Goal: Task Accomplishment & Management: Use online tool/utility

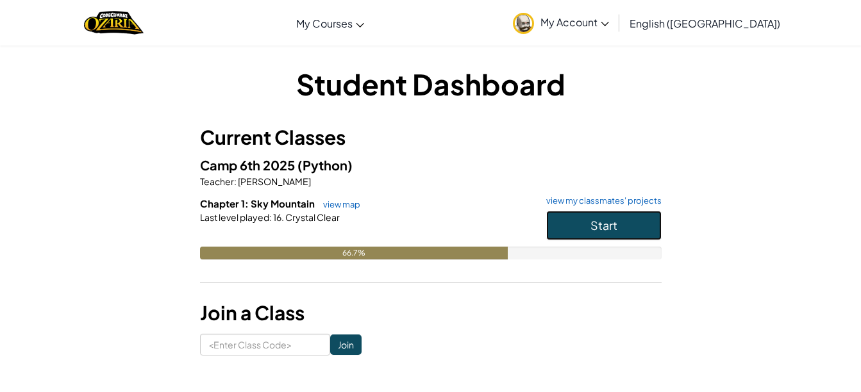
click at [601, 226] on span "Start" at bounding box center [603, 225] width 27 height 15
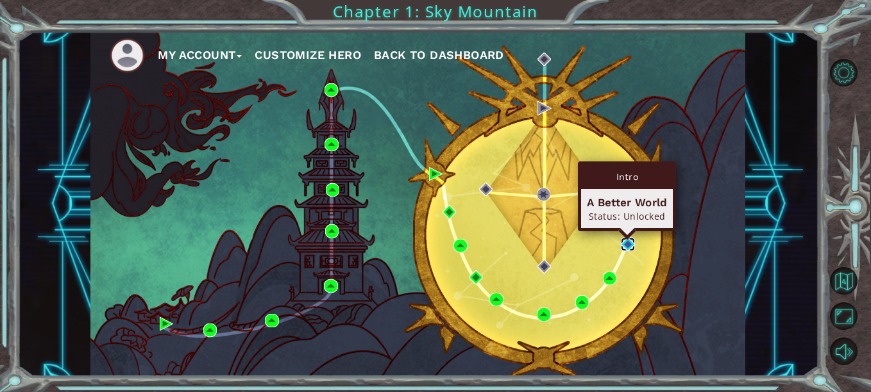
click at [624, 248] on img at bounding box center [627, 244] width 13 height 13
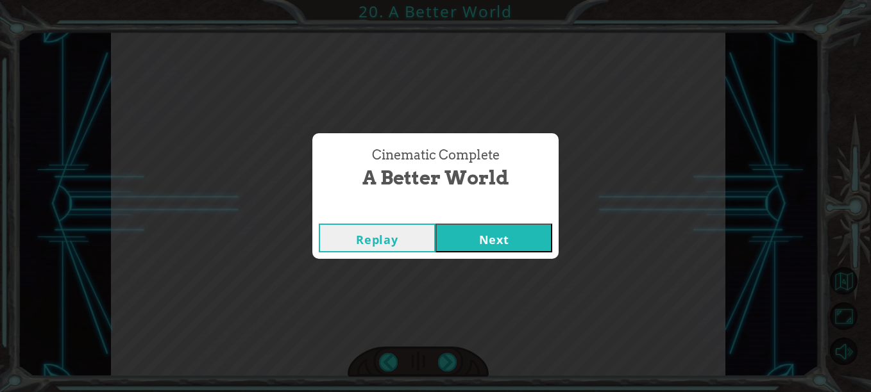
click at [494, 239] on button "Next" at bounding box center [493, 238] width 117 height 29
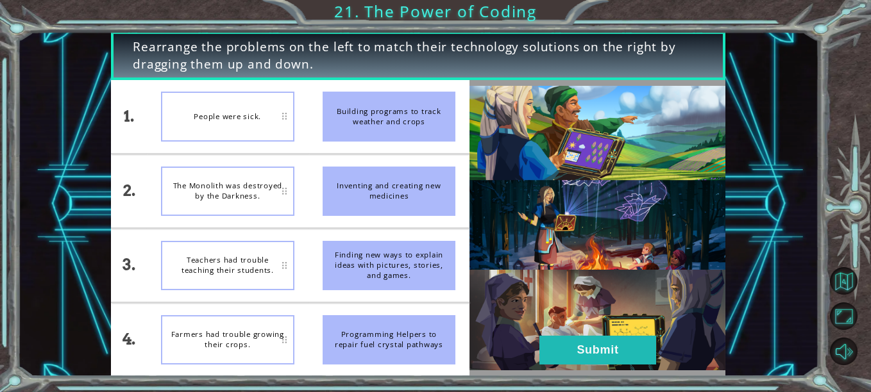
click at [262, 277] on div "Teachers had trouble teaching their students." at bounding box center [227, 265] width 133 height 49
drag, startPoint x: 380, startPoint y: 277, endPoint x: 251, endPoint y: 315, distance: 134.9
click at [251, 315] on div "1. 2. 3. 4. People were sick. The Monolith was destroyed by the Darkness. Teach…" at bounding box center [290, 228] width 358 height 297
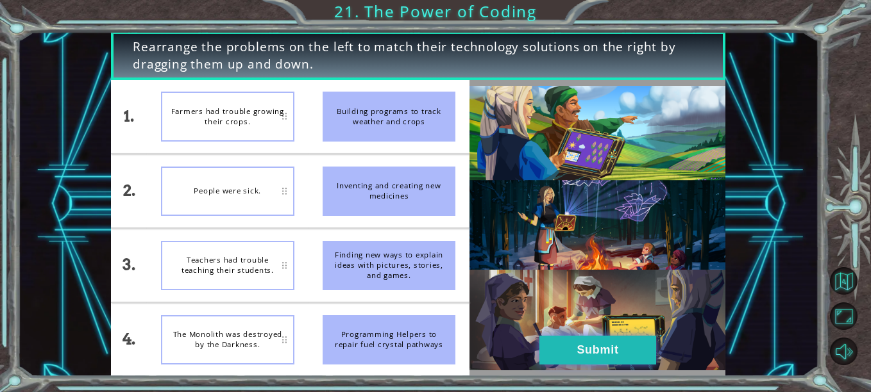
click at [576, 351] on button "Submit" at bounding box center [597, 350] width 117 height 29
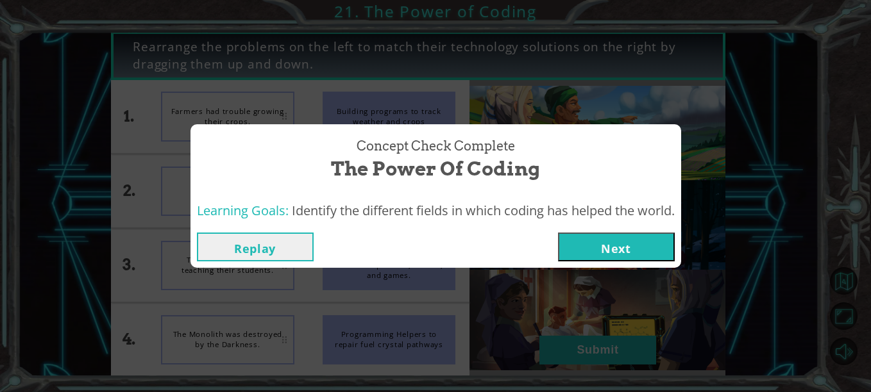
click at [619, 258] on button "Next" at bounding box center [616, 247] width 117 height 29
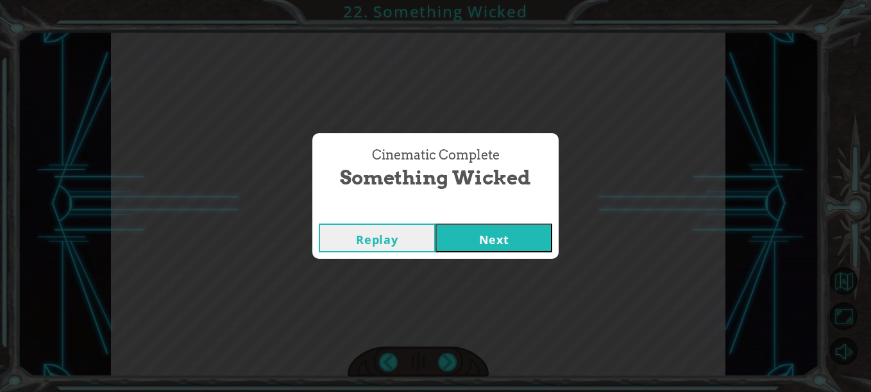
click at [492, 230] on button "Next" at bounding box center [493, 238] width 117 height 29
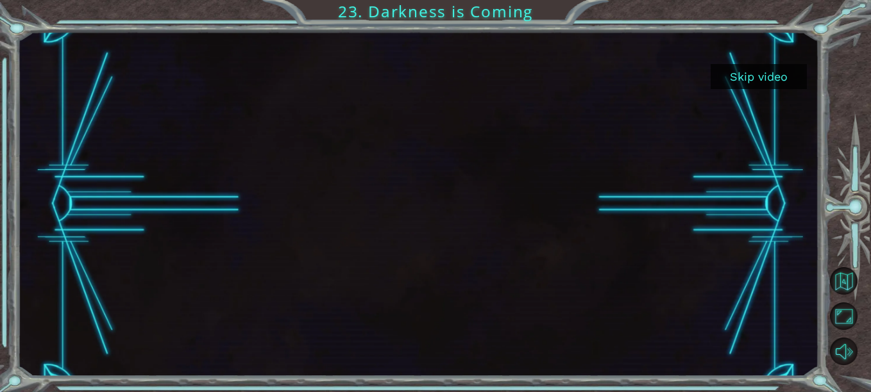
click at [737, 80] on button "Skip video" at bounding box center [758, 76] width 96 height 25
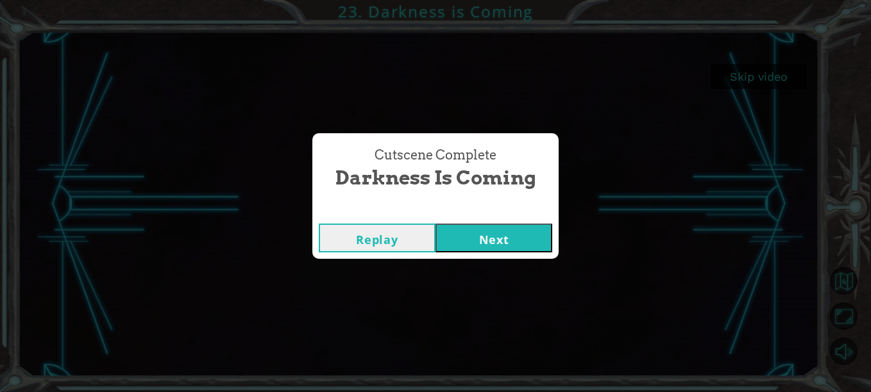
click at [476, 242] on button "Next" at bounding box center [493, 238] width 117 height 29
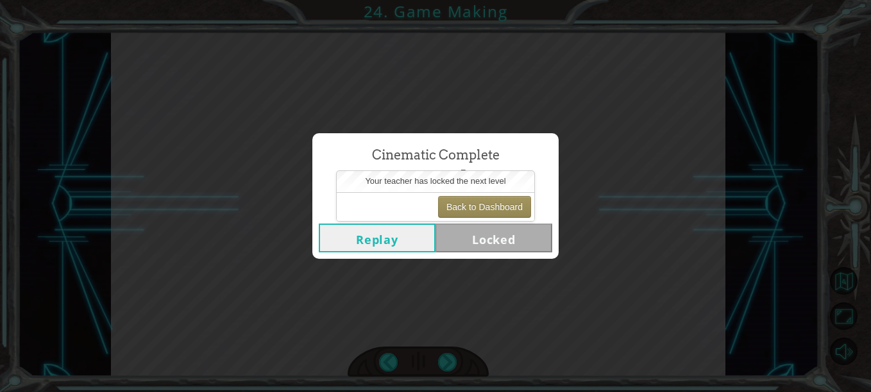
click at [144, 96] on div "Cinematic Complete Game Making Replay Locked" at bounding box center [435, 196] width 871 height 392
click at [483, 207] on button "Back to Dashboard" at bounding box center [484, 207] width 93 height 22
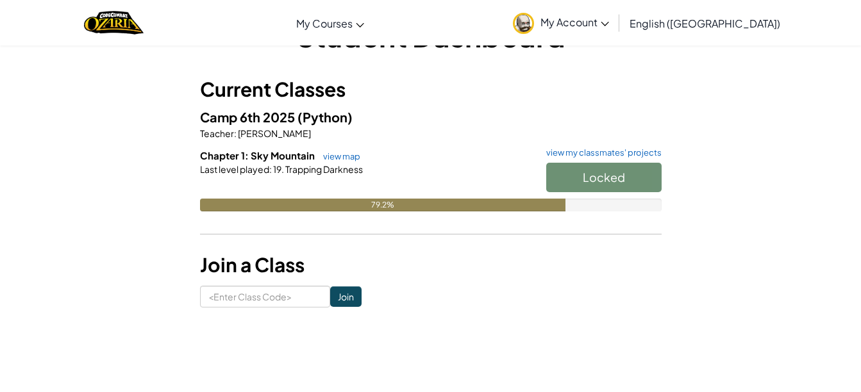
scroll to position [49, 0]
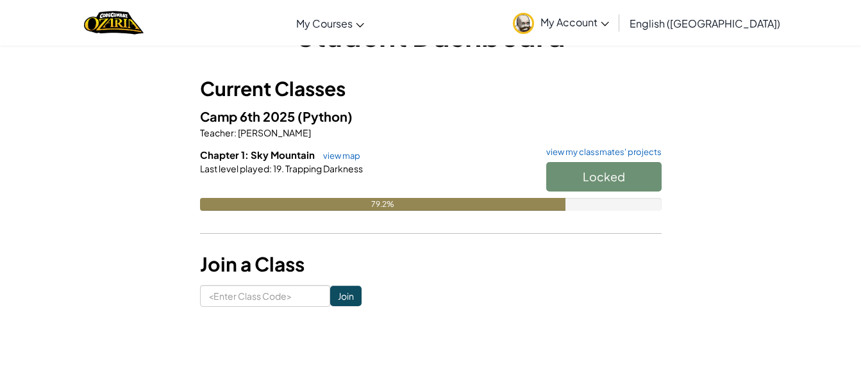
click at [583, 182] on div "Locked" at bounding box center [597, 180] width 128 height 36
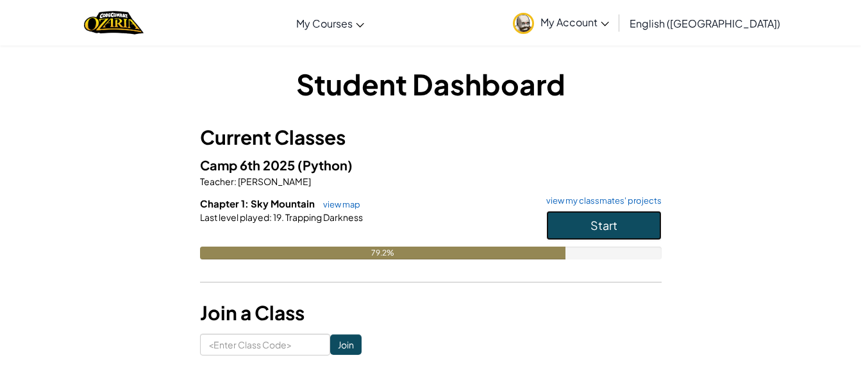
click at [633, 221] on button "Start" at bounding box center [603, 225] width 115 height 29
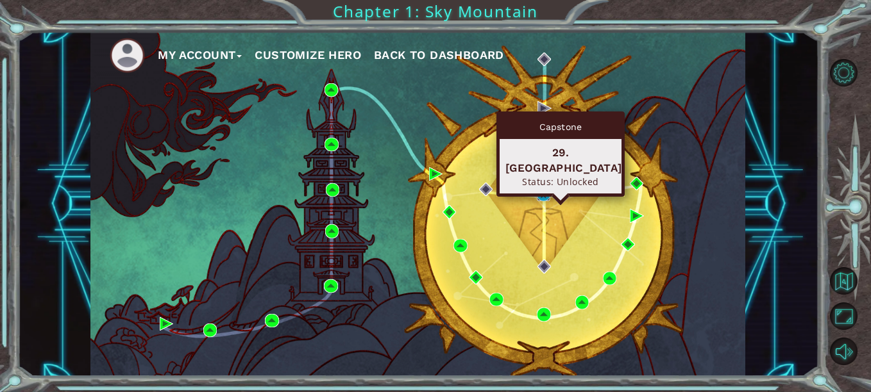
click at [546, 195] on img at bounding box center [543, 194] width 13 height 13
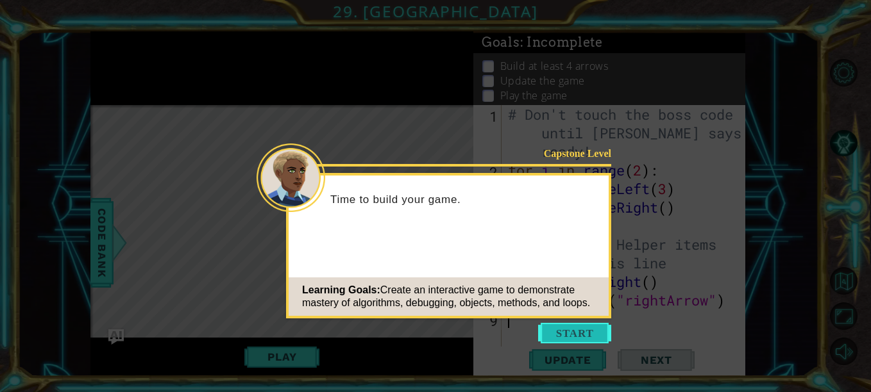
click at [567, 335] on button "Start" at bounding box center [574, 333] width 73 height 21
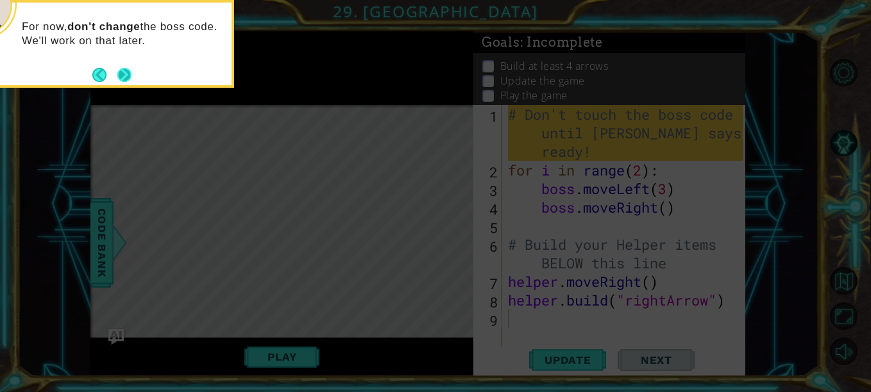
click at [122, 74] on button "Next" at bounding box center [124, 75] width 14 height 14
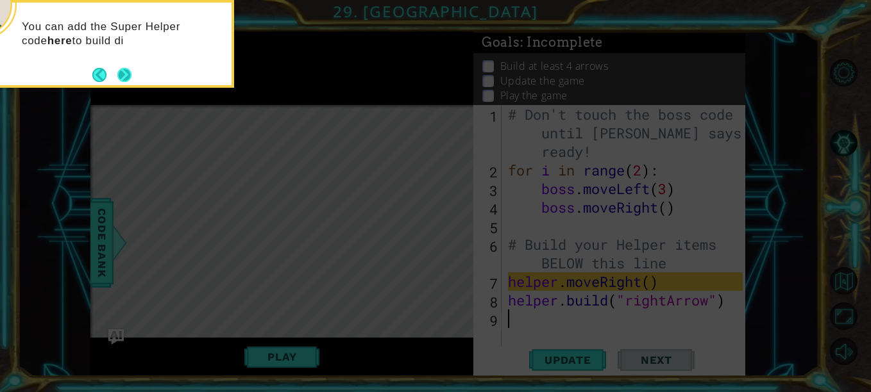
click at [128, 73] on button "Next" at bounding box center [124, 75] width 14 height 14
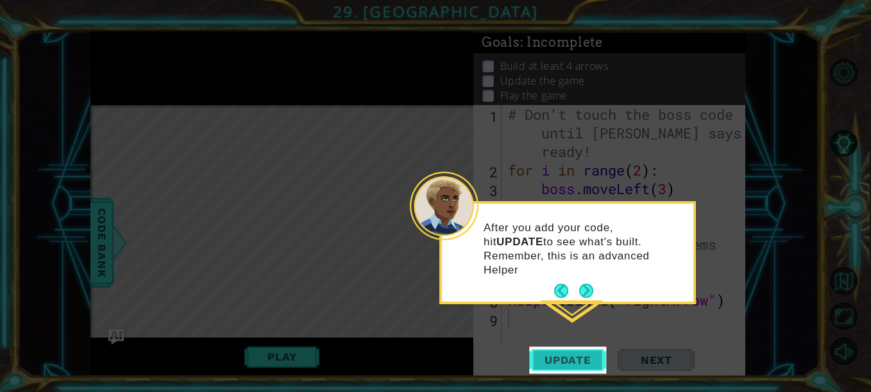
click at [598, 353] on button "Update" at bounding box center [567, 360] width 77 height 27
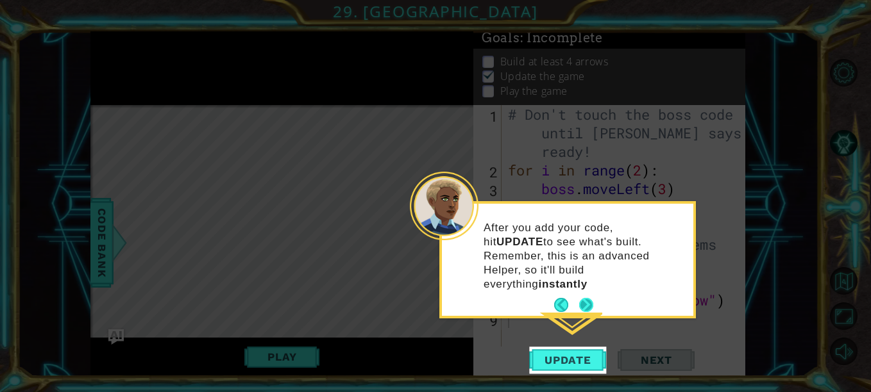
click at [584, 298] on button "Next" at bounding box center [586, 305] width 14 height 14
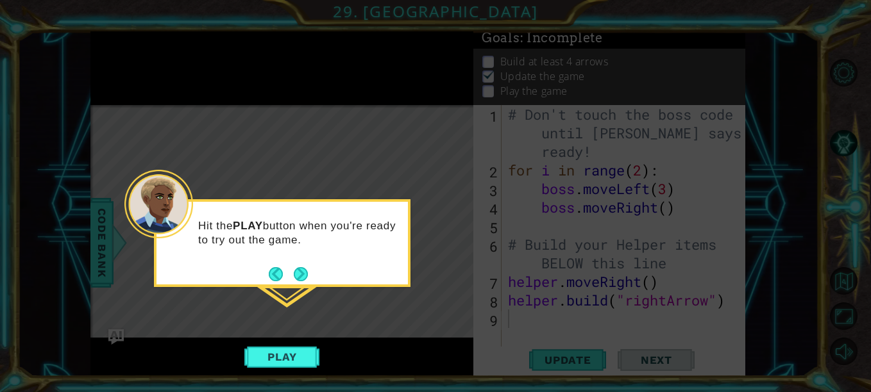
click at [271, 345] on icon at bounding box center [435, 196] width 871 height 392
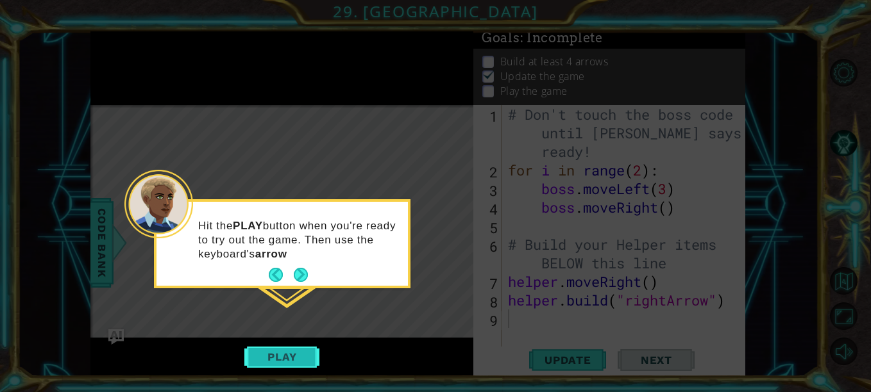
click at [282, 356] on button "Play" at bounding box center [281, 357] width 75 height 24
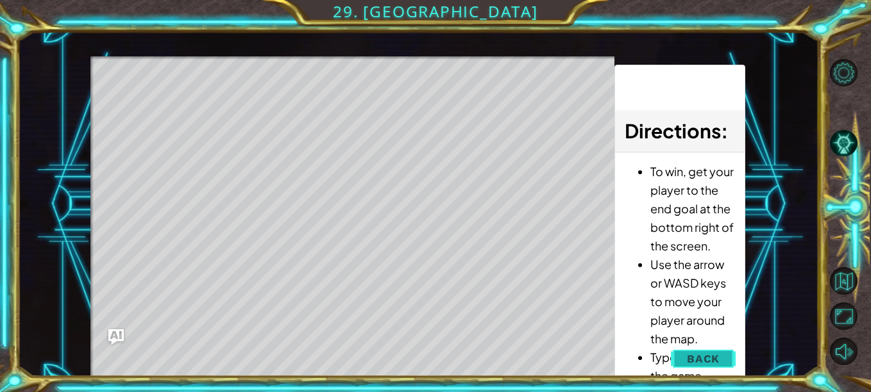
click at [713, 356] on span "Back" at bounding box center [703, 359] width 33 height 13
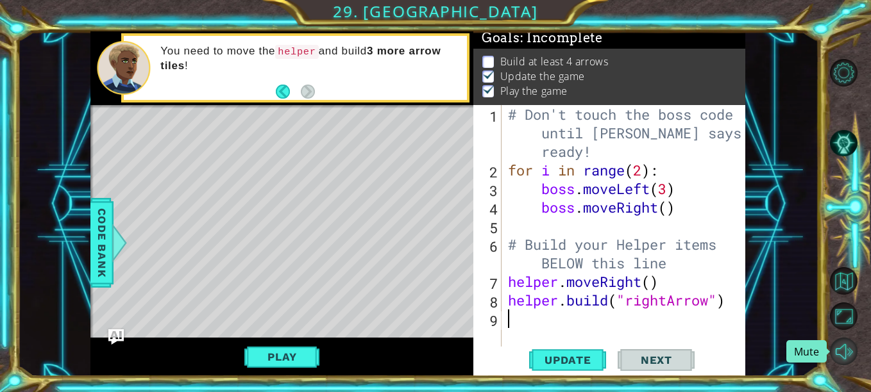
click at [840, 356] on button "Mute" at bounding box center [844, 352] width 28 height 28
click at [841, 357] on button "Unmute" at bounding box center [844, 352] width 28 height 28
click at [501, 267] on div "1 2 3 4 5 6 7 8 9 # Don't touch the boss code until [PERSON_NAME] says you're r…" at bounding box center [607, 226] width 269 height 242
click at [503, 274] on div "1 2 3 4 5 6 7 8 9 # Don't touch the boss code until [PERSON_NAME] says you're r…" at bounding box center [607, 226] width 269 height 242
click at [591, 363] on span "Update" at bounding box center [568, 360] width 72 height 13
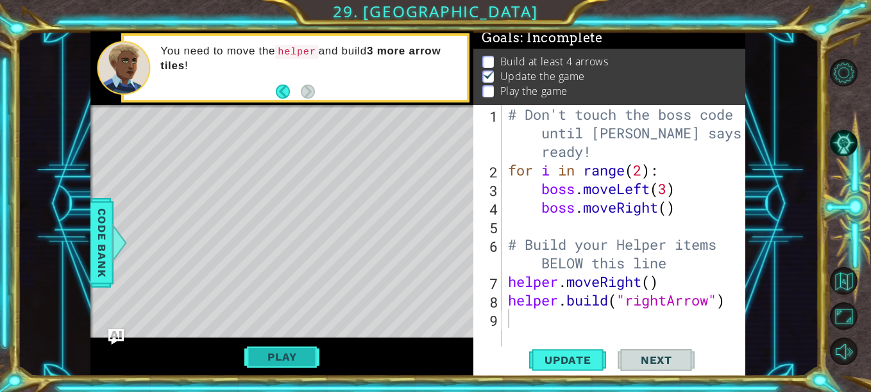
click at [312, 355] on button "Play" at bounding box center [281, 357] width 75 height 24
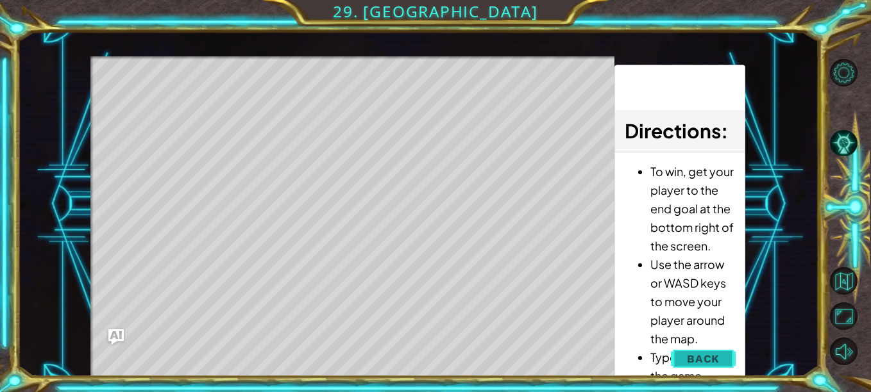
click at [705, 354] on span "Back" at bounding box center [703, 359] width 33 height 13
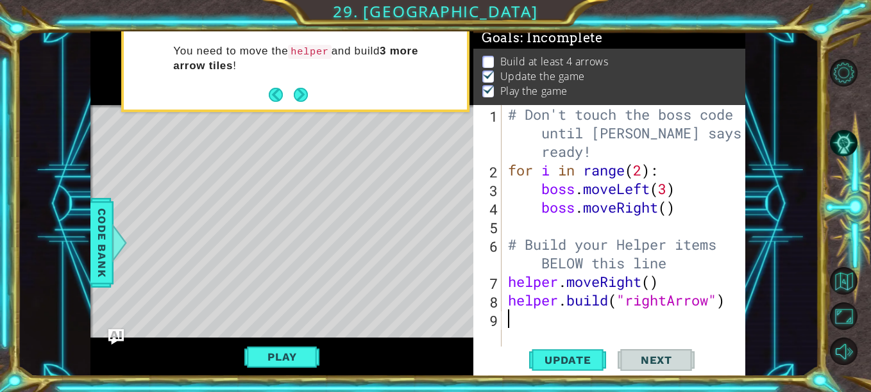
click at [557, 328] on div "# Don't touch the boss code until [PERSON_NAME] says you're ready! for i in ran…" at bounding box center [627, 263] width 244 height 316
type textarea "h"
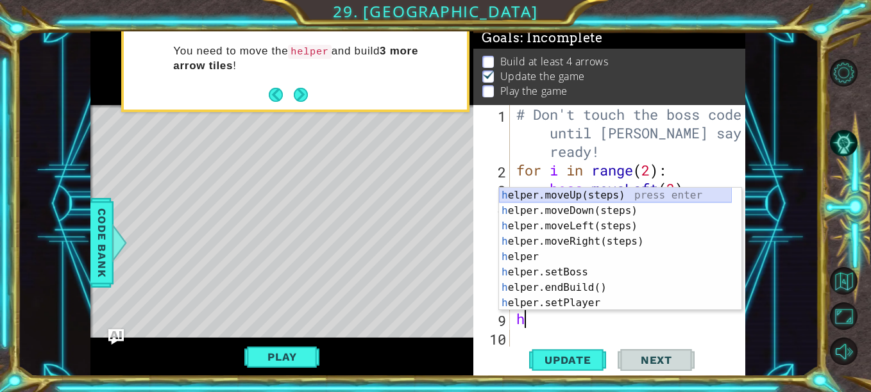
click at [572, 199] on div "h elper.moveUp(steps) press enter h elper.moveDown(steps) press enter h elper.m…" at bounding box center [615, 265] width 233 height 154
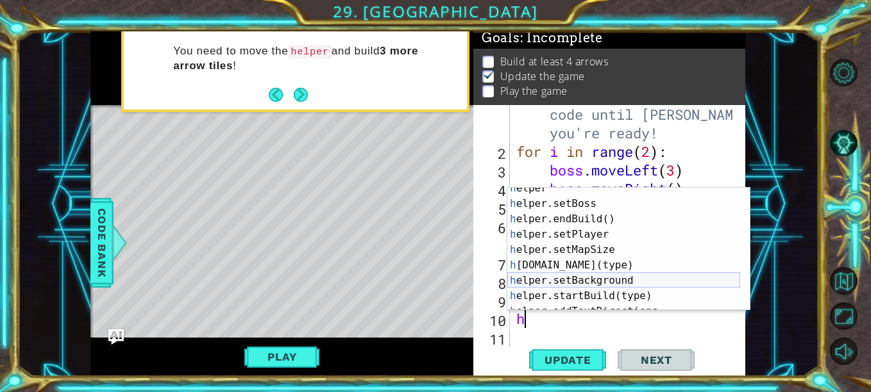
scroll to position [69, 0]
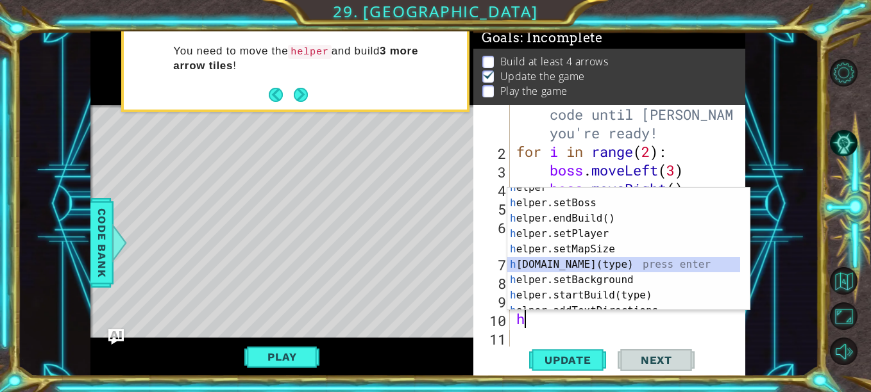
click at [639, 269] on div "h elper press enter h elper.setBoss press enter h elper.endBuild() press enter …" at bounding box center [623, 257] width 233 height 154
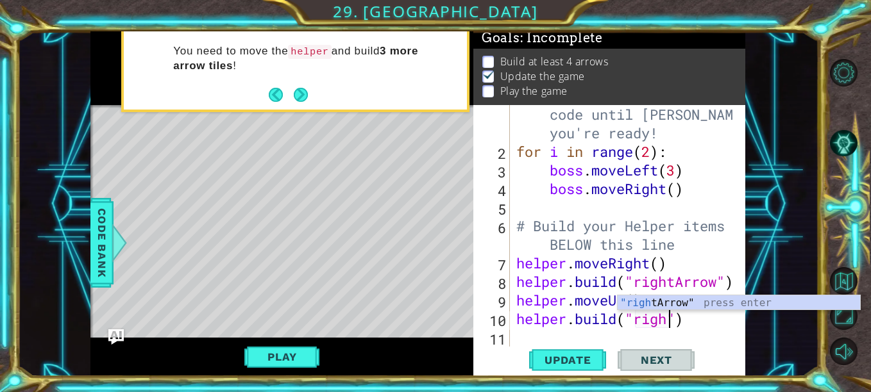
scroll to position [0, 8]
click at [672, 302] on div ""right Arrow" press enter" at bounding box center [738, 319] width 242 height 46
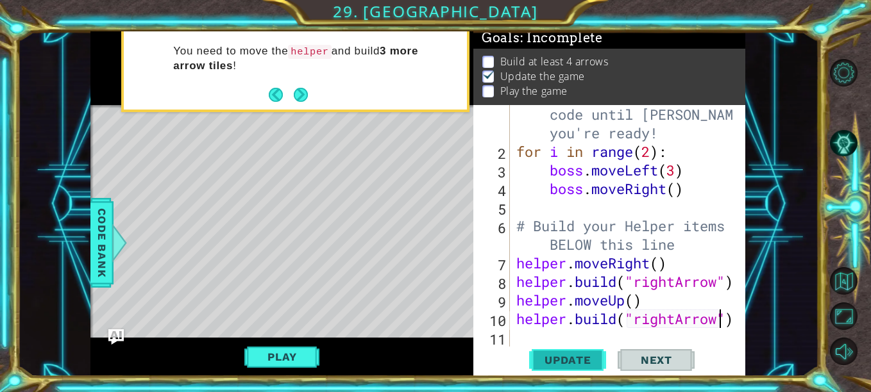
click at [582, 360] on span "Update" at bounding box center [568, 360] width 72 height 13
click at [296, 348] on button "Play" at bounding box center [281, 357] width 75 height 24
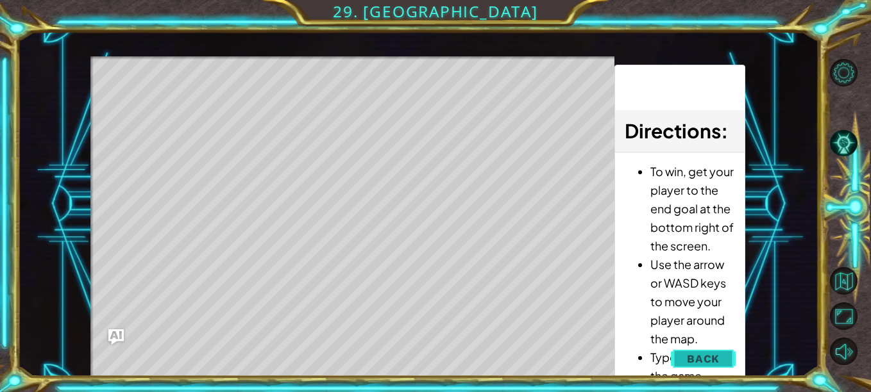
click at [724, 358] on button "Back" at bounding box center [703, 359] width 65 height 26
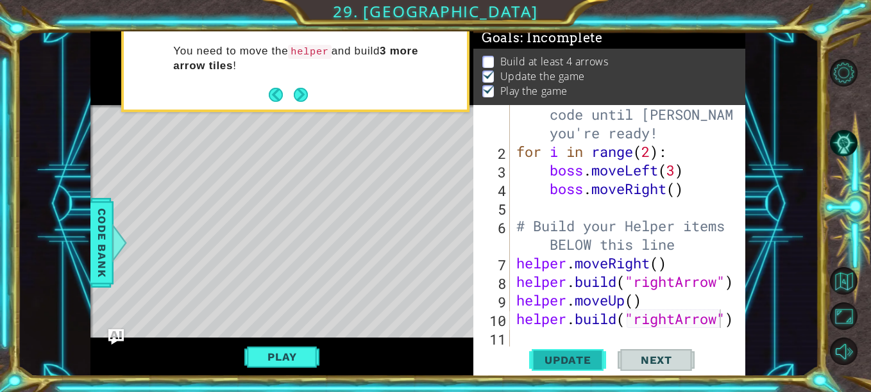
click at [541, 363] on span "Update" at bounding box center [568, 360] width 72 height 13
click at [626, 299] on div "# Don't touch the boss code until [PERSON_NAME] says you're ready! for i in ran…" at bounding box center [627, 245] width 226 height 316
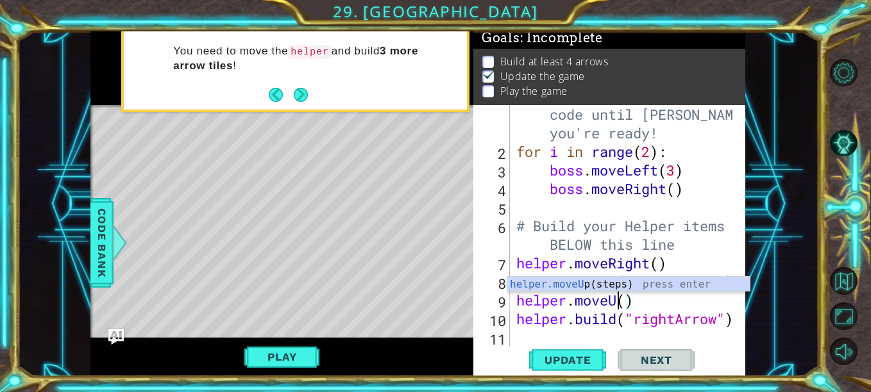
scroll to position [0, 4]
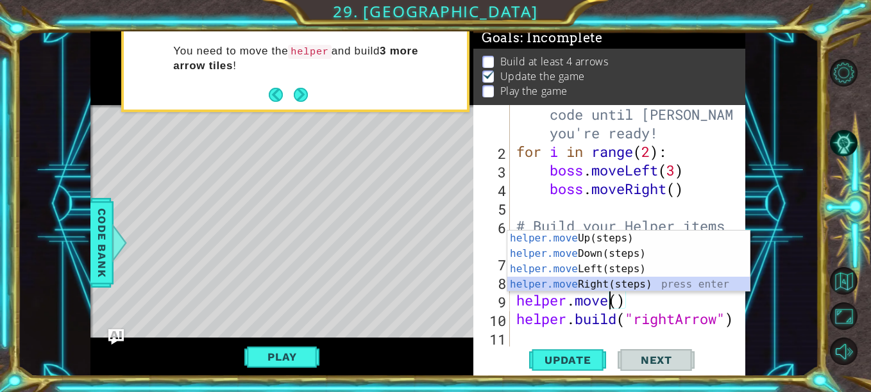
click at [615, 280] on div "helper.move Up(steps) press enter helper.move Down(steps) press enter helper.mo…" at bounding box center [628, 277] width 242 height 92
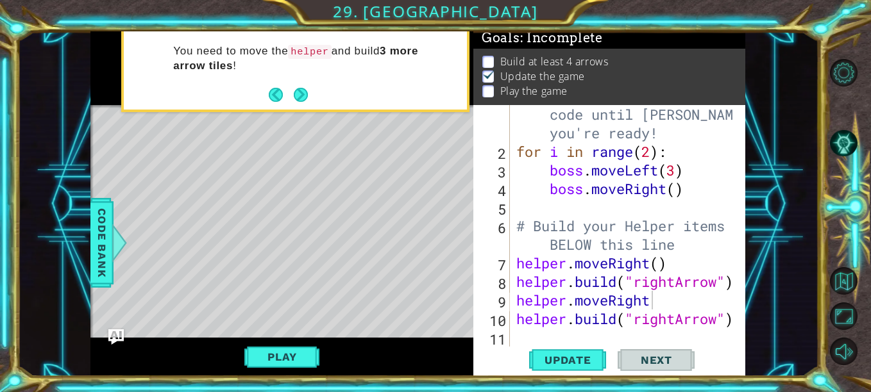
click at [633, 361] on span "Next" at bounding box center [656, 360] width 57 height 13
type textarea "helper.moveRight()"
click at [587, 360] on span "Update" at bounding box center [568, 360] width 72 height 13
click at [671, 335] on div "# Don't touch the boss code until [PERSON_NAME] says you're ready! for i in ran…" at bounding box center [627, 245] width 226 height 316
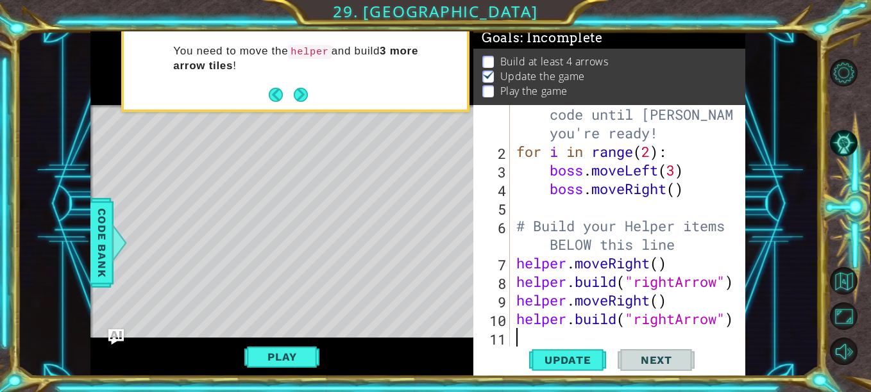
scroll to position [0, 0]
type textarea "h"
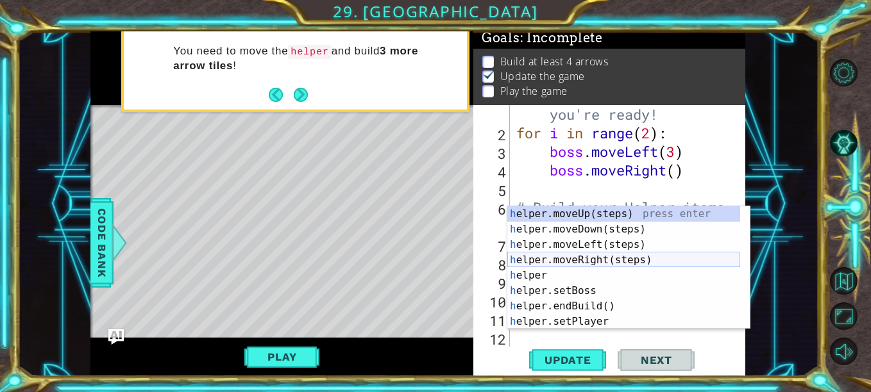
click at [622, 260] on div "h elper.moveUp(steps) press enter h elper.moveDown(steps) press enter h elper.m…" at bounding box center [623, 283] width 233 height 154
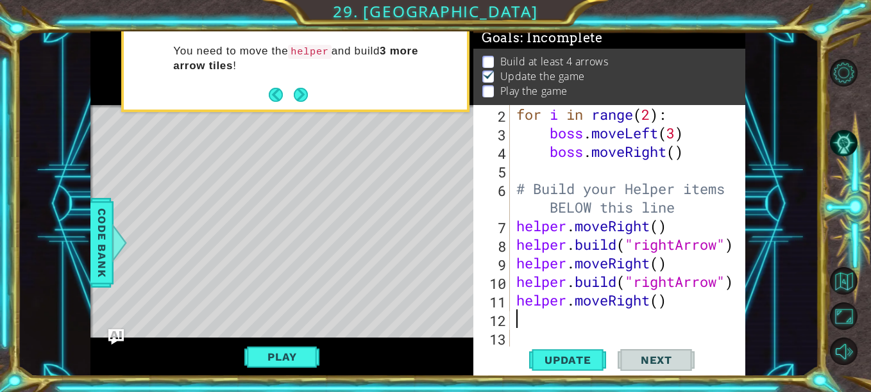
scroll to position [56, 0]
type textarea "b"
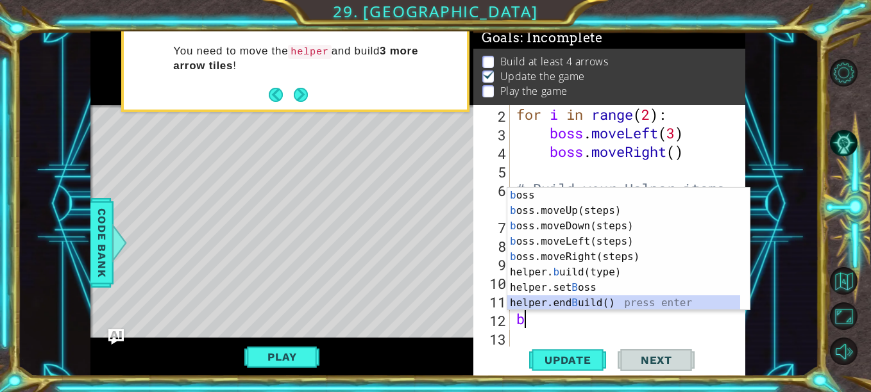
click at [570, 301] on div "b oss press enter b oss.moveUp(steps) press enter b oss.moveDown(steps) press e…" at bounding box center [623, 265] width 233 height 154
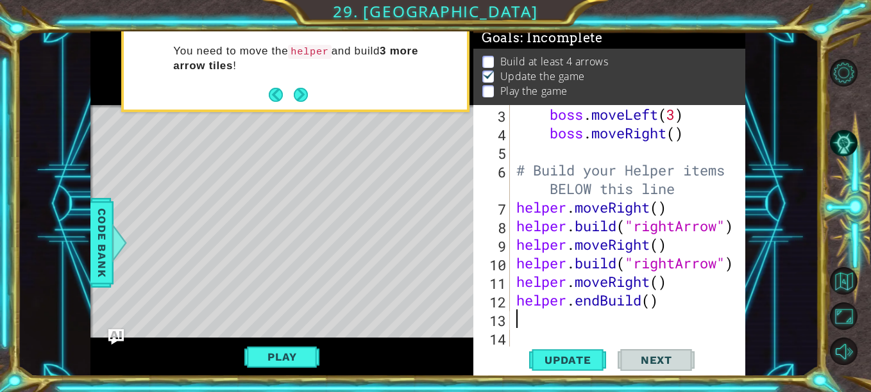
scroll to position [74, 0]
click at [648, 302] on div "boss . moveLeft ( 3 ) boss . moveRight ( ) # Build your Helper items BELOW this…" at bounding box center [627, 244] width 226 height 279
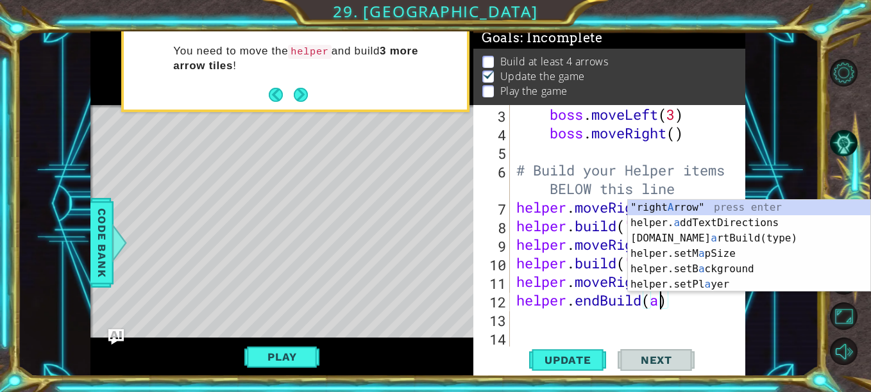
scroll to position [0, 6]
click at [687, 205] on div ""right A rrow" press enter helper. a ddTextDirections press enter [DOMAIN_NAME]…" at bounding box center [749, 261] width 242 height 123
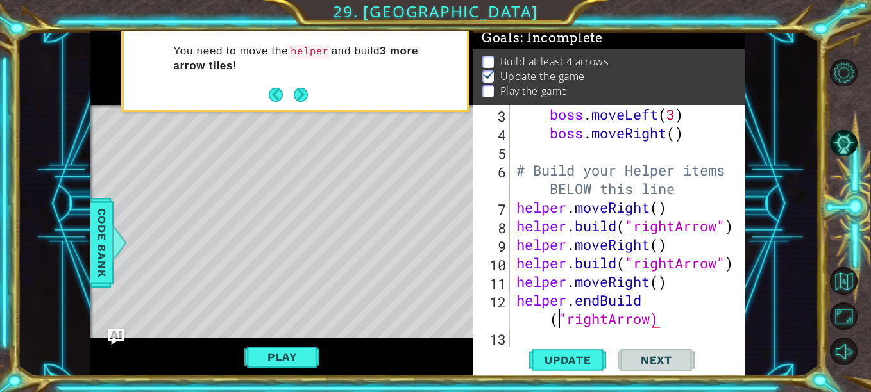
click at [555, 321] on div "boss . moveLeft ( 3 ) boss . moveRight ( ) # Build your Helper items BELOW this…" at bounding box center [627, 244] width 226 height 279
click at [561, 319] on div "boss . moveLeft ( 3 ) boss . moveRight ( ) # Build your Helper items BELOW this…" at bounding box center [627, 244] width 226 height 279
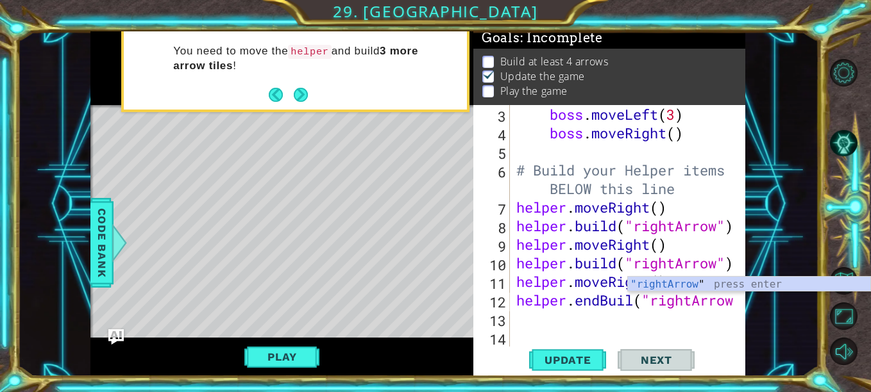
scroll to position [0, 10]
click at [683, 280] on div ""rightArrow " press enter" at bounding box center [749, 300] width 242 height 46
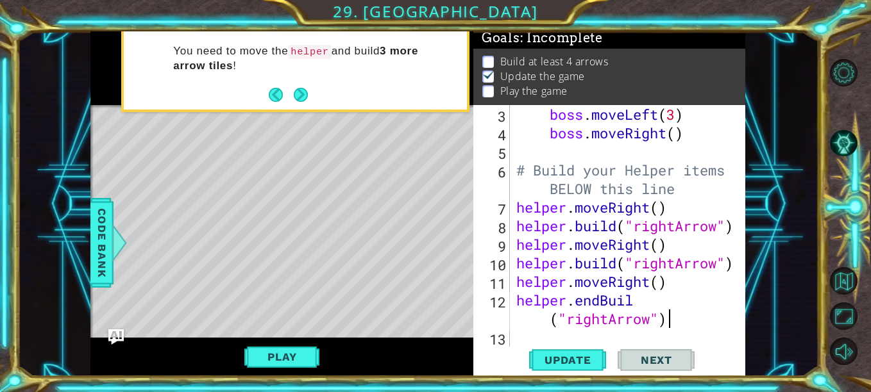
scroll to position [0, 10]
type textarea "helper.endBui("rightArrow")"
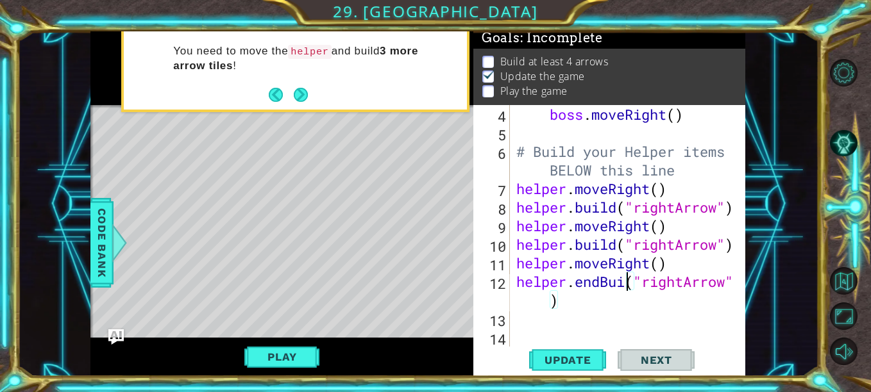
scroll to position [93, 0]
click at [557, 327] on div "boss . moveRight ( ) # Build your Helper items BELOW this line helper . moveRig…" at bounding box center [627, 244] width 226 height 279
click at [534, 312] on div "boss . moveLeft ( 3 ) boss . moveRight ( ) # Build your Helper items BELOW this…" at bounding box center [627, 227] width 226 height 279
click at [530, 303] on div "boss . moveLeft ( 3 ) boss . moveRight ( ) # Build your Helper items BELOW this…" at bounding box center [627, 227] width 226 height 279
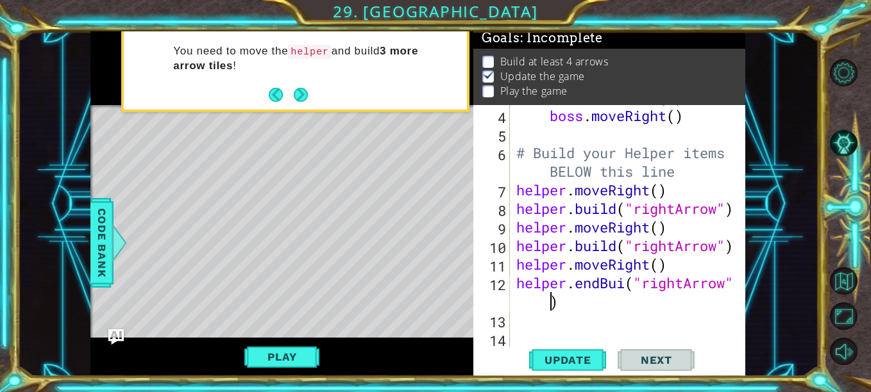
type textarea "helper.endBui("rightArrow")"
click at [523, 326] on div "boss . moveLeft ( 3 ) boss . moveRight ( ) # Build your Helper items BELOW this…" at bounding box center [627, 227] width 226 height 279
type textarea "h"
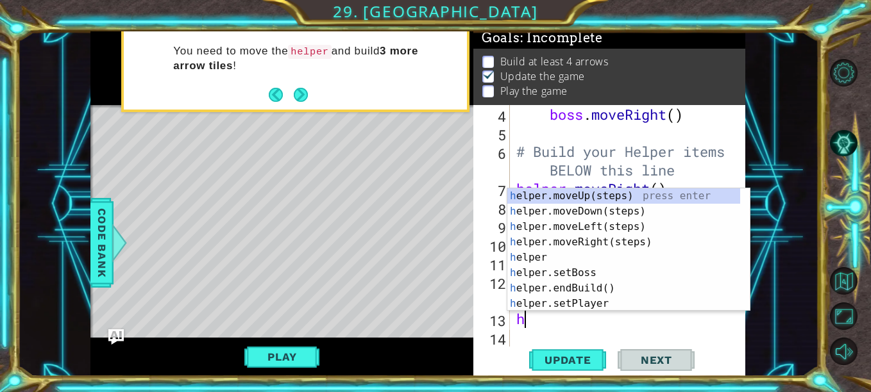
scroll to position [93, 0]
click at [604, 246] on div "h elper.moveUp(steps) press enter h elper.moveDown(steps) press enter h elper.m…" at bounding box center [628, 265] width 242 height 154
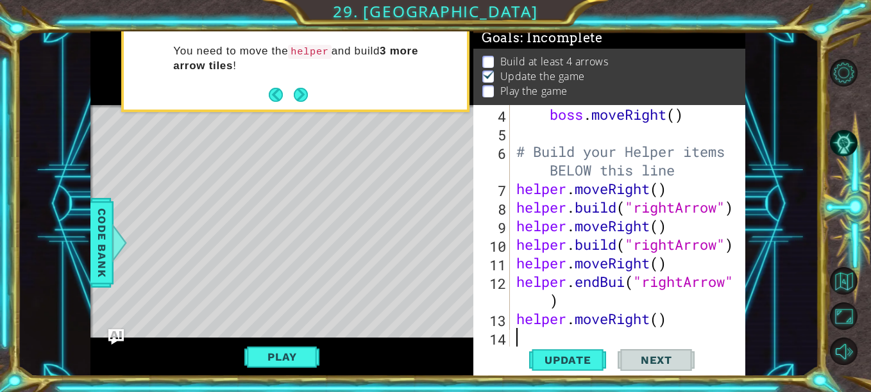
scroll to position [112, 0]
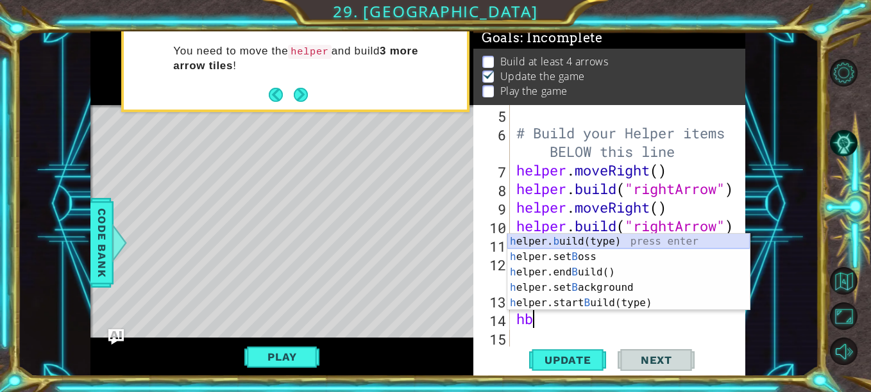
click at [585, 240] on div "h elper. b uild(type) press enter h elper.set B oss press enter h elper.end B u…" at bounding box center [628, 288] width 242 height 108
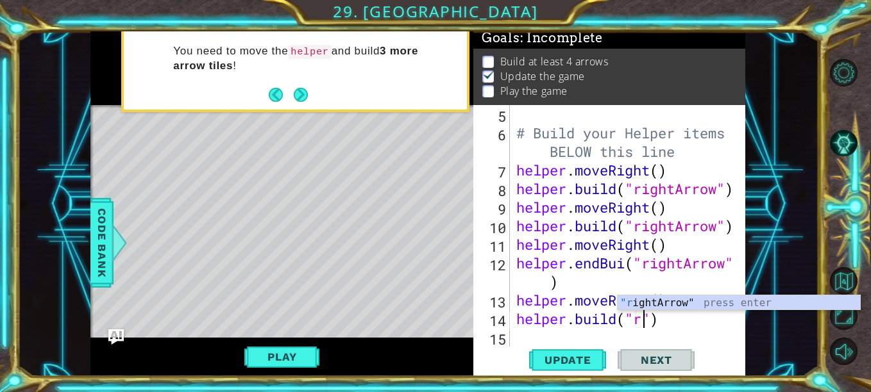
scroll to position [0, 6]
click at [669, 306] on div ""r ightArrow" press enter" at bounding box center [738, 319] width 242 height 46
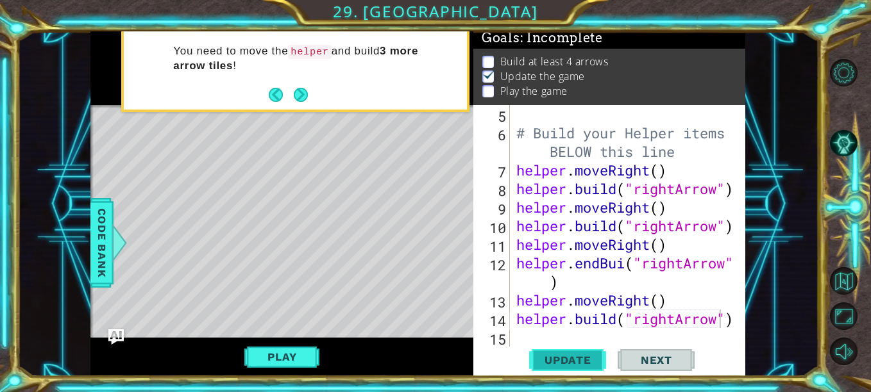
click at [560, 361] on span "Update" at bounding box center [568, 360] width 72 height 13
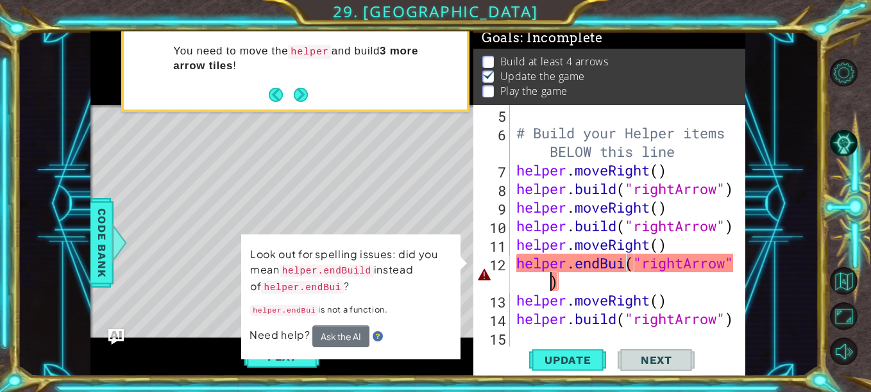
click at [539, 290] on div "# Build your Helper items BELOW this line helper . moveRight ( ) helper . build…" at bounding box center [627, 244] width 226 height 279
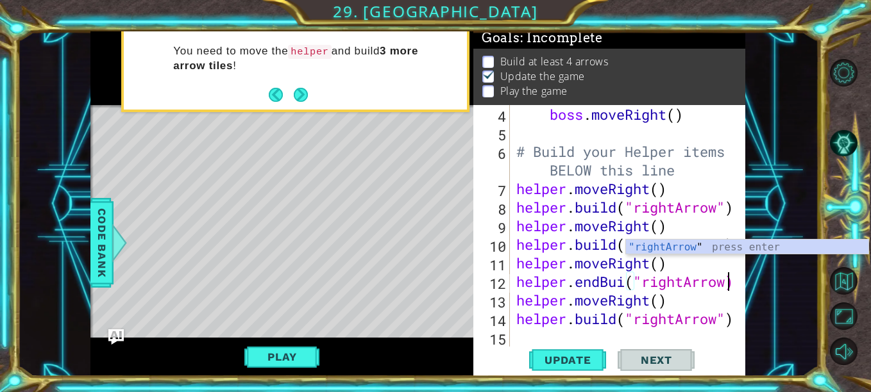
scroll to position [93, 0]
click at [694, 246] on div ""rightArrow " press enter" at bounding box center [747, 263] width 242 height 46
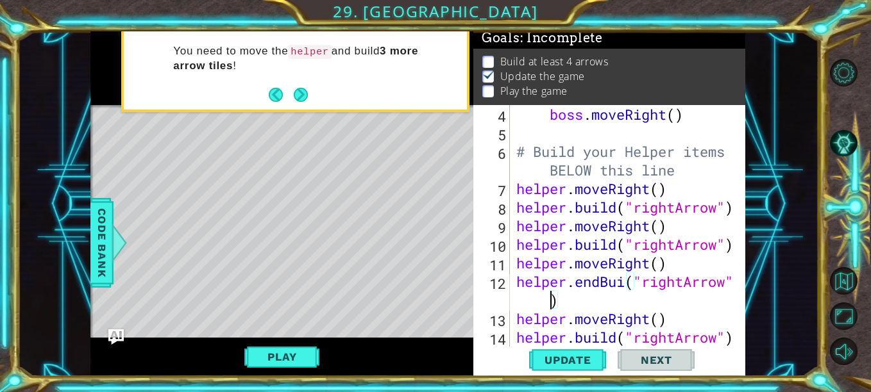
click at [626, 280] on div "boss . moveRight ( ) # Build your Helper items BELOW this line helper . moveRig…" at bounding box center [627, 244] width 226 height 279
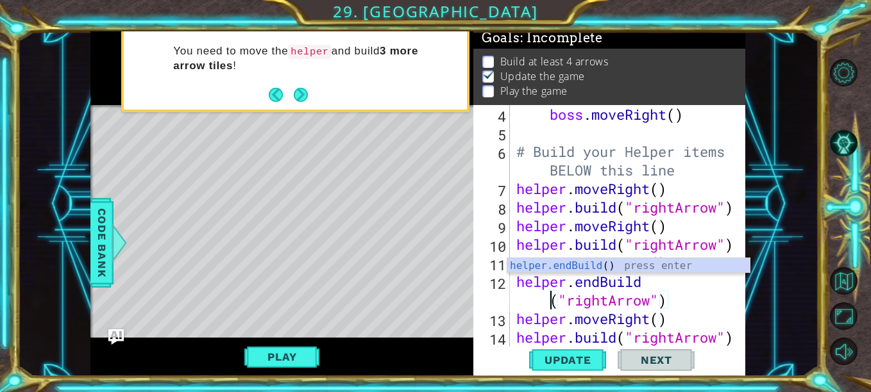
scroll to position [0, 6]
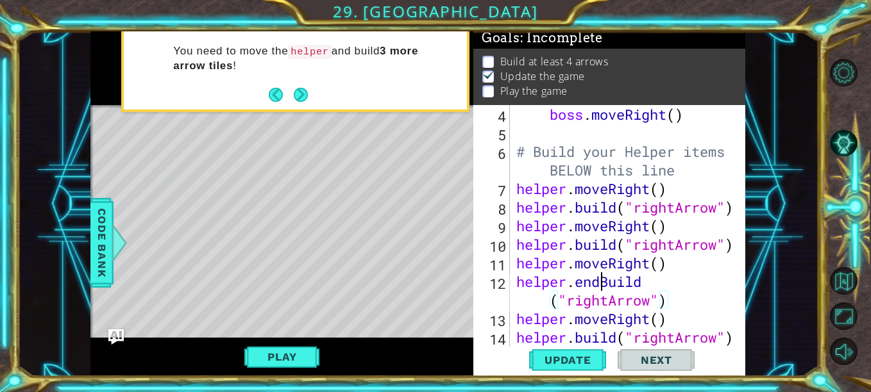
click at [599, 287] on div "boss . moveRight ( ) # Build your Helper items BELOW this line helper . moveRig…" at bounding box center [627, 244] width 226 height 279
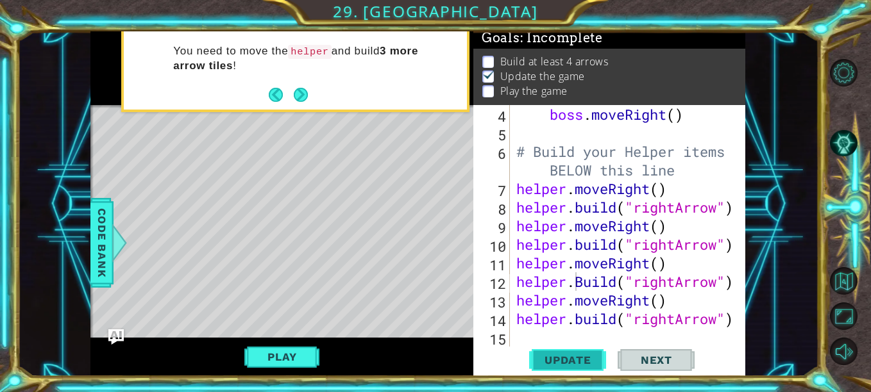
click at [570, 355] on span "Update" at bounding box center [568, 360] width 72 height 13
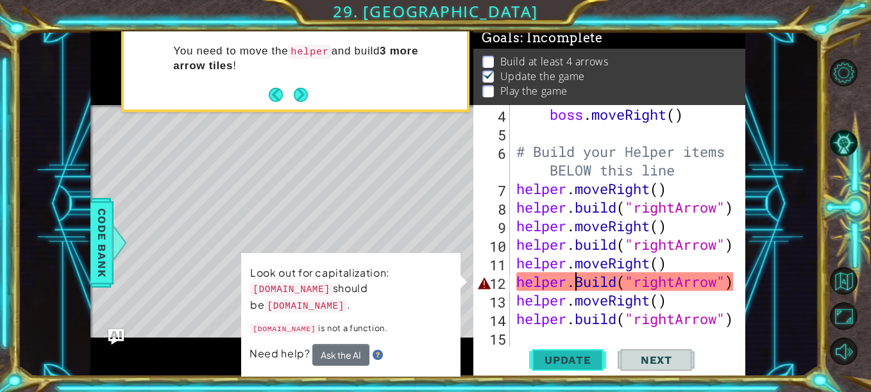
click at [574, 369] on button "Update" at bounding box center [567, 360] width 77 height 27
click at [278, 368] on button "Play" at bounding box center [281, 357] width 75 height 24
click at [583, 283] on div "boss . moveRight ( ) # Build your Helper items BELOW this line helper . moveRig…" at bounding box center [627, 244] width 226 height 279
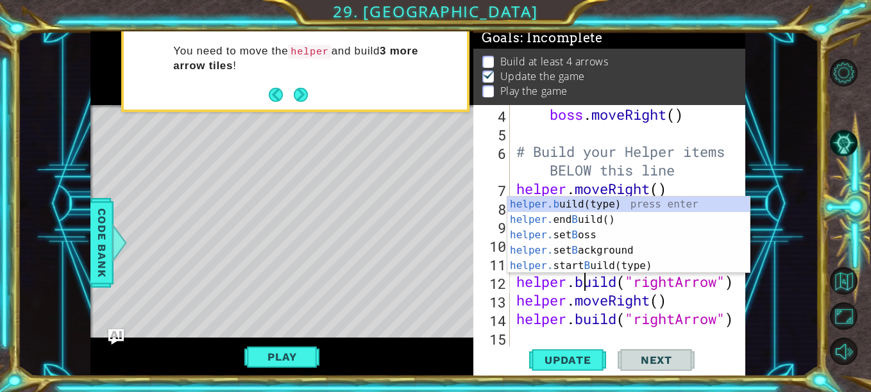
scroll to position [0, 3]
type textarea "[DOMAIN_NAME]("rightArrow")"
click at [583, 355] on span "Update" at bounding box center [568, 360] width 72 height 13
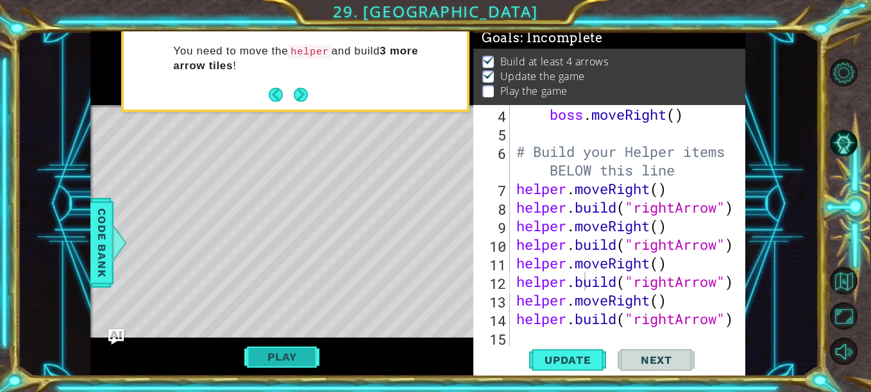
click at [294, 353] on button "Play" at bounding box center [281, 357] width 75 height 24
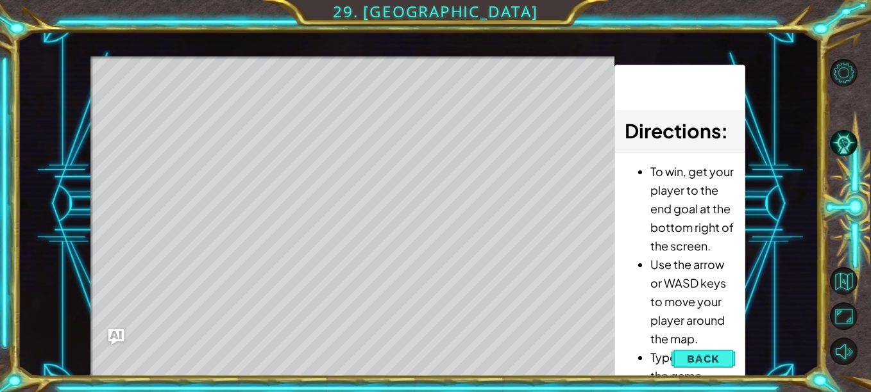
scroll to position [0, 0]
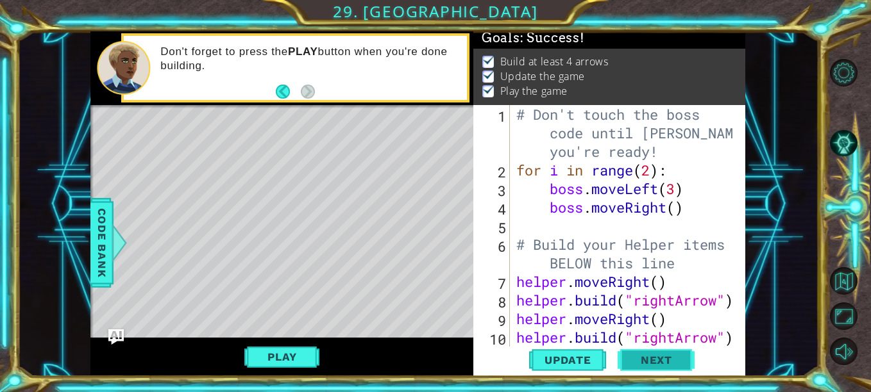
click at [666, 364] on span "Next" at bounding box center [656, 363] width 57 height 13
click at [662, 357] on body "1 ההההההההההההההההההההההההההההההההההההההההההההההההההההההההההההההההההההההההההההה…" at bounding box center [435, 196] width 871 height 392
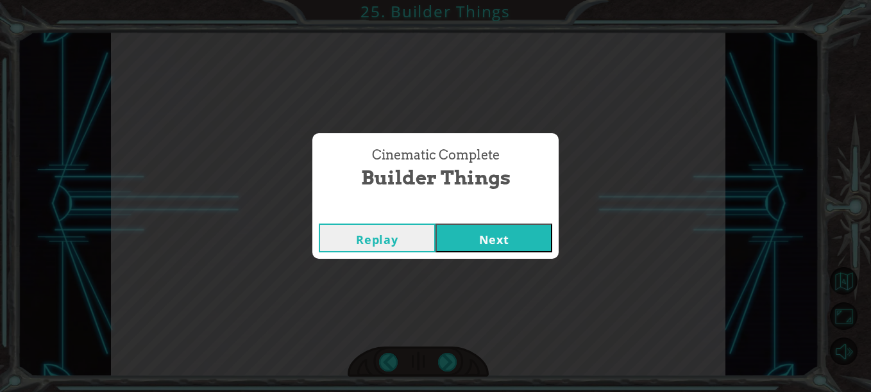
click at [485, 243] on button "Next" at bounding box center [493, 238] width 117 height 29
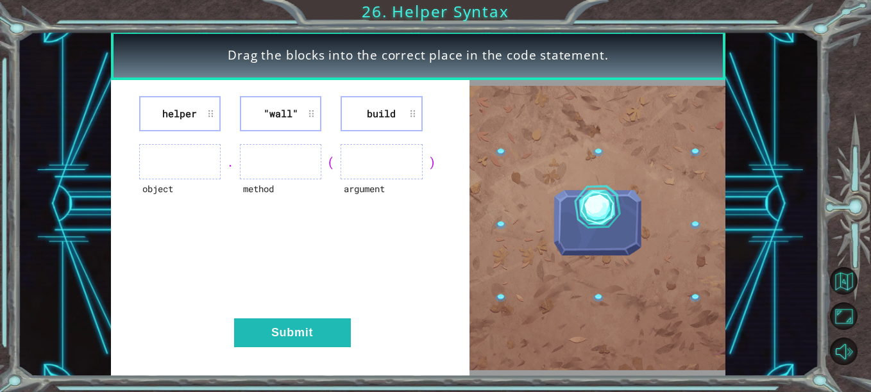
click at [192, 160] on ul at bounding box center [179, 161] width 81 height 35
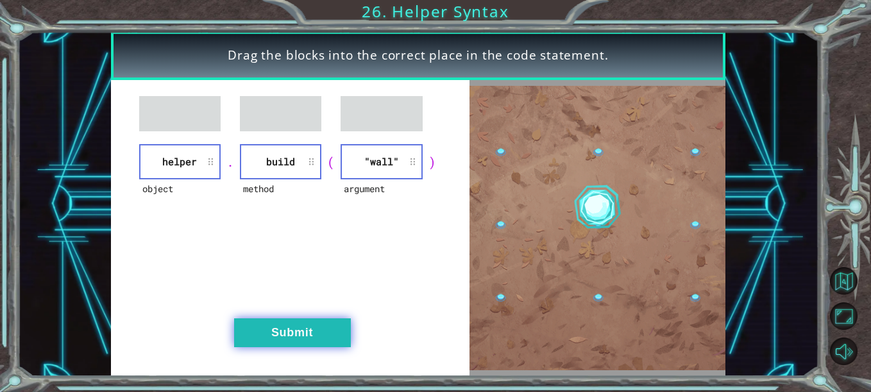
click at [326, 326] on button "Submit" at bounding box center [292, 333] width 117 height 29
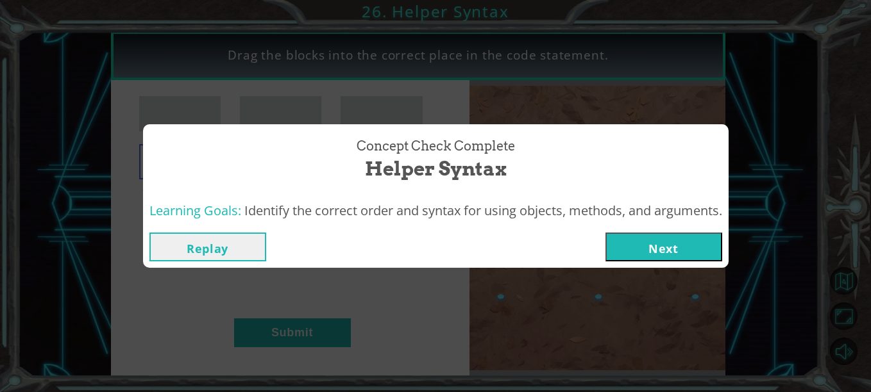
click at [713, 256] on button "Next" at bounding box center [663, 247] width 117 height 29
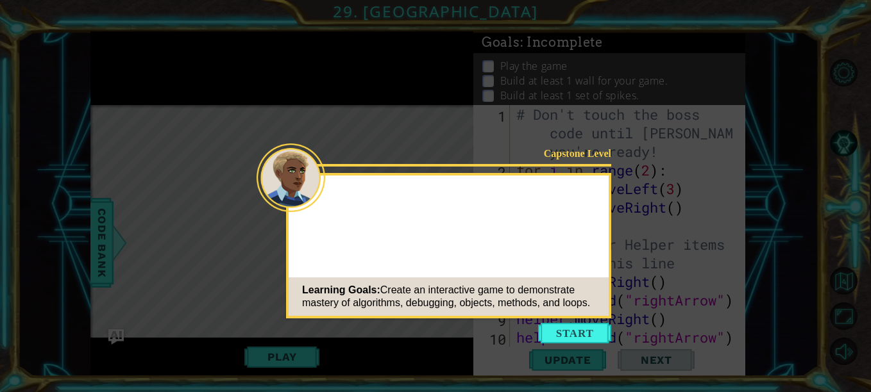
click at [550, 324] on button "Start" at bounding box center [574, 333] width 73 height 21
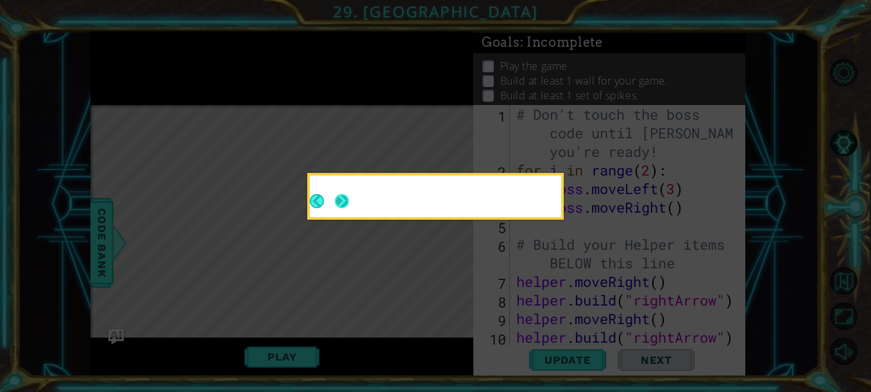
click at [338, 202] on button "Next" at bounding box center [342, 201] width 15 height 15
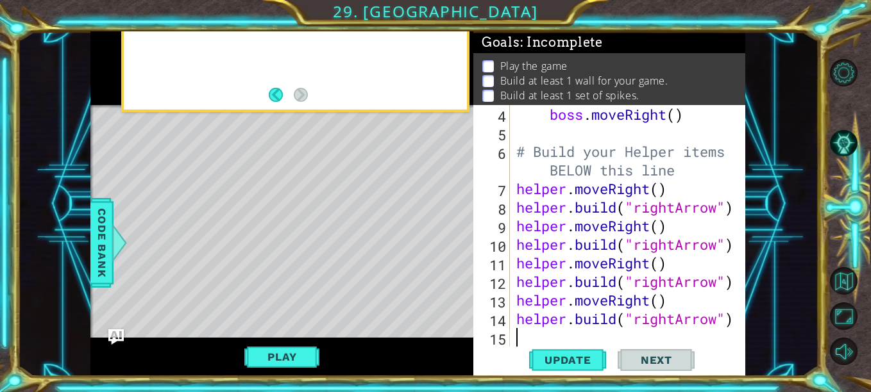
scroll to position [93, 0]
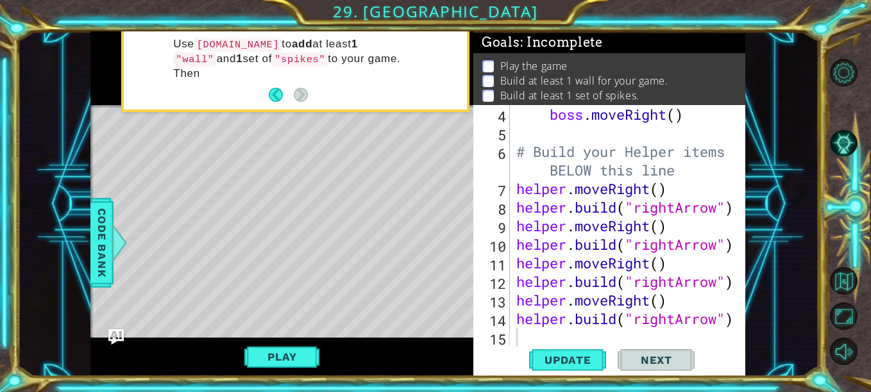
click at [87, 249] on div "1 ההההההההההההההההההההההההההההההההההההההההההההההההההההההההההההההההההההההההההההה…" at bounding box center [417, 204] width 801 height 346
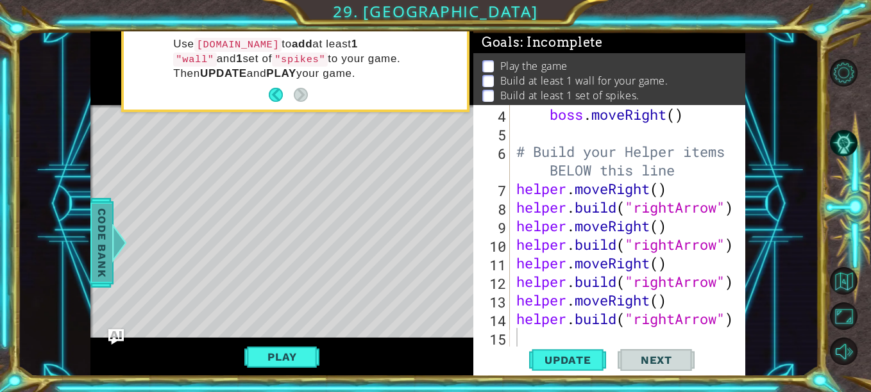
click at [94, 263] on span "Code Bank" at bounding box center [102, 243] width 21 height 78
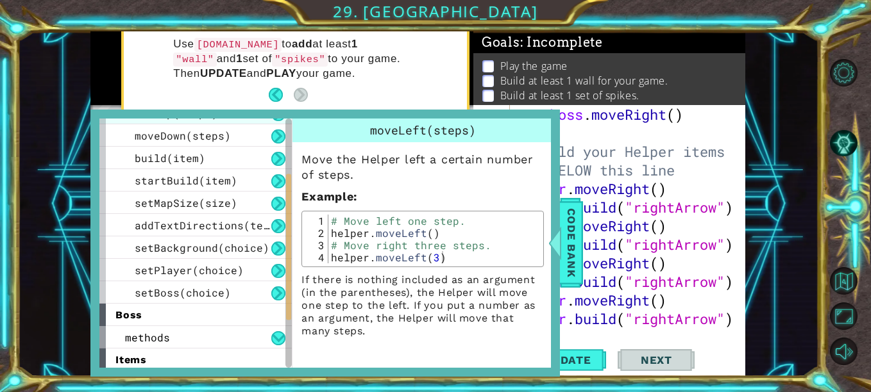
scroll to position [111, 0]
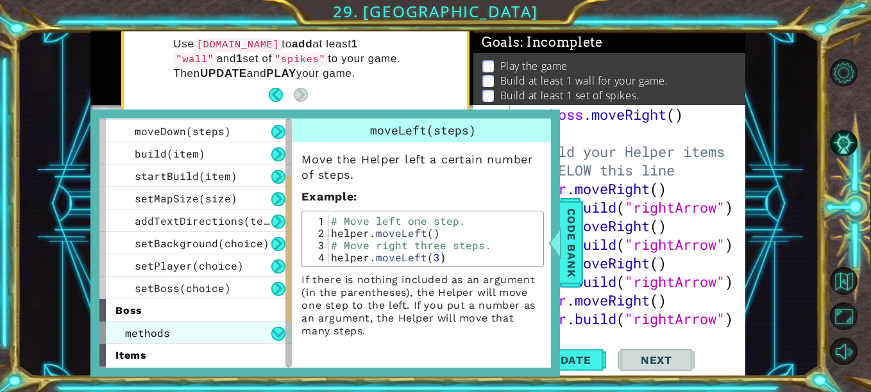
click at [224, 326] on div "methods" at bounding box center [195, 333] width 192 height 22
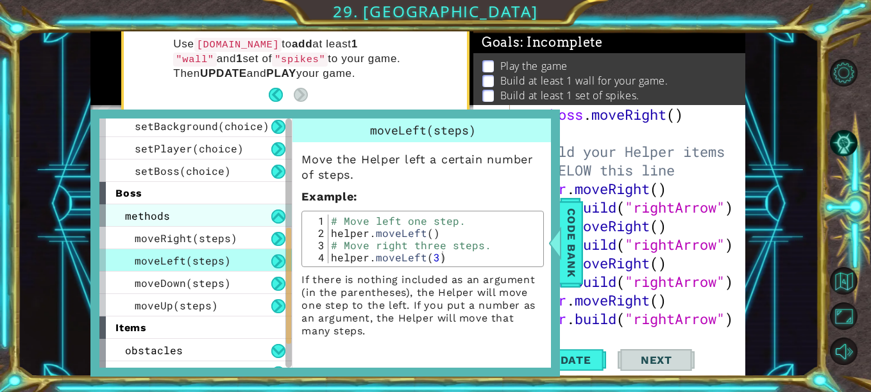
scroll to position [237, 0]
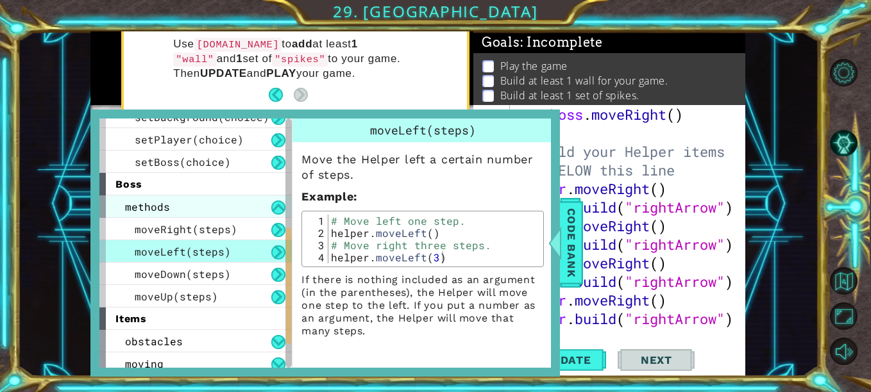
click at [216, 206] on div "methods" at bounding box center [195, 207] width 192 height 22
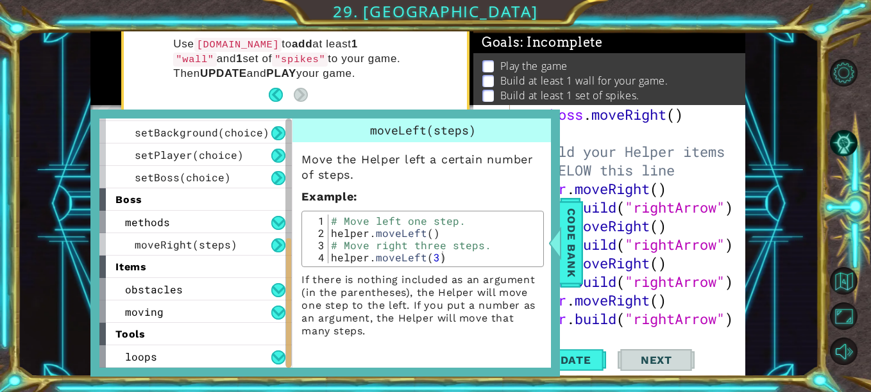
scroll to position [199, 0]
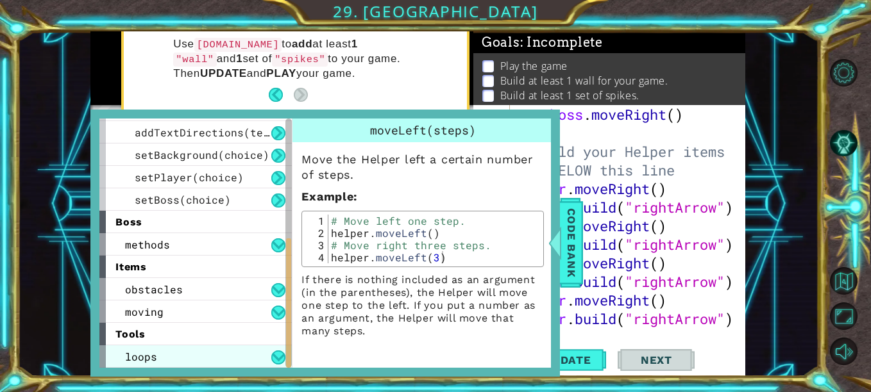
click at [247, 355] on div "loops" at bounding box center [195, 357] width 192 height 22
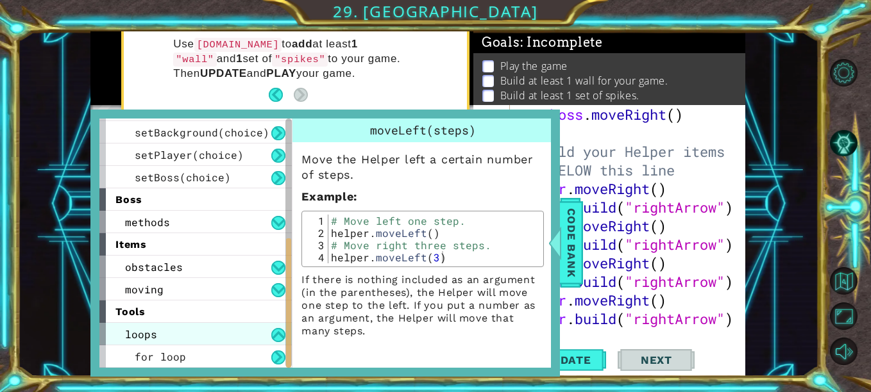
click at [249, 335] on div "loops" at bounding box center [195, 334] width 192 height 22
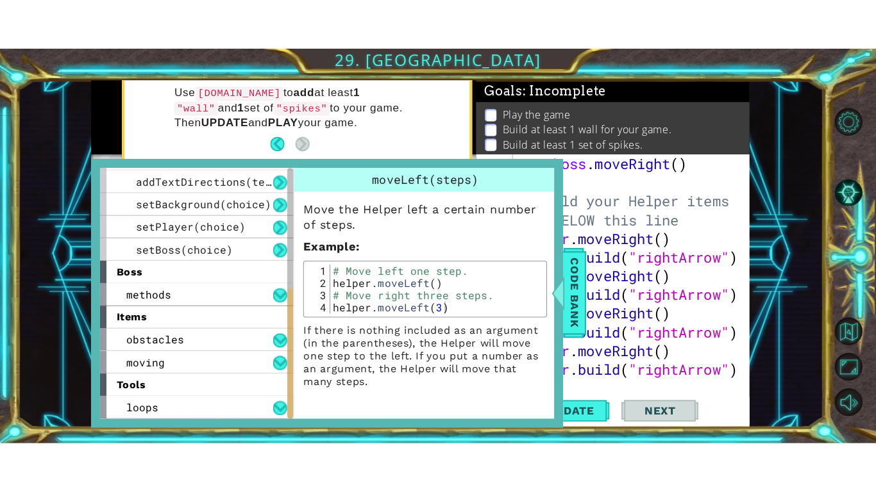
scroll to position [199, 0]
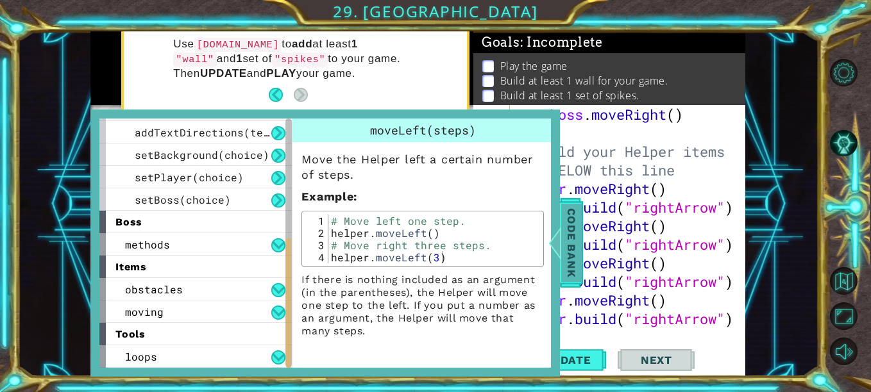
click at [580, 238] on span "Code Bank" at bounding box center [571, 243] width 21 height 78
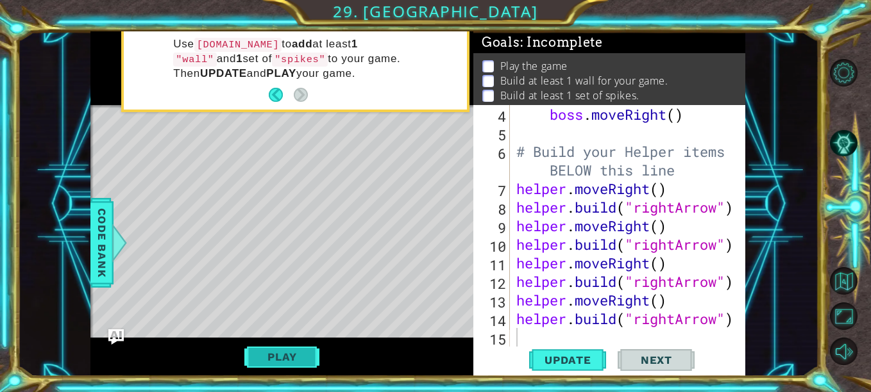
click at [290, 349] on button "Play" at bounding box center [281, 357] width 75 height 24
click at [307, 360] on button "Play" at bounding box center [281, 357] width 75 height 24
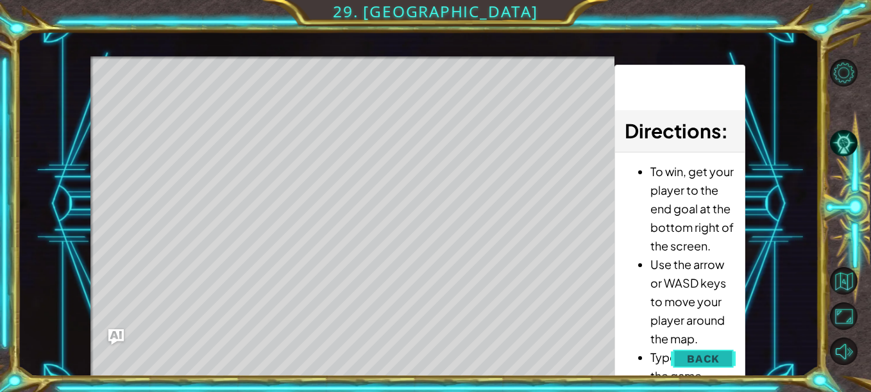
click at [696, 360] on span "Back" at bounding box center [703, 359] width 33 height 13
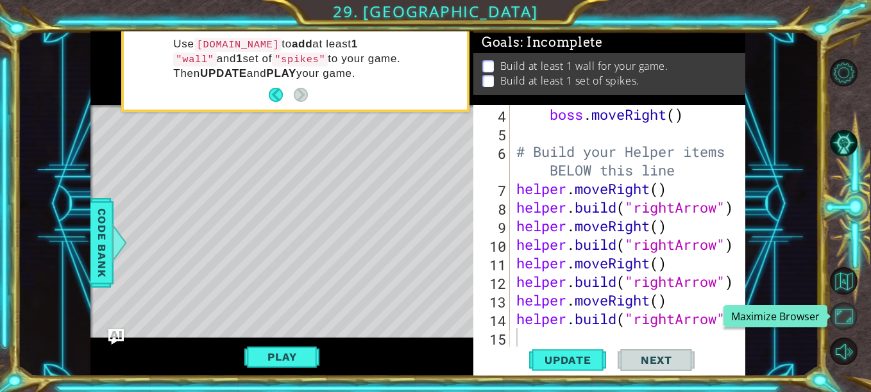
click at [843, 321] on button "Maximize Browser" at bounding box center [844, 317] width 28 height 28
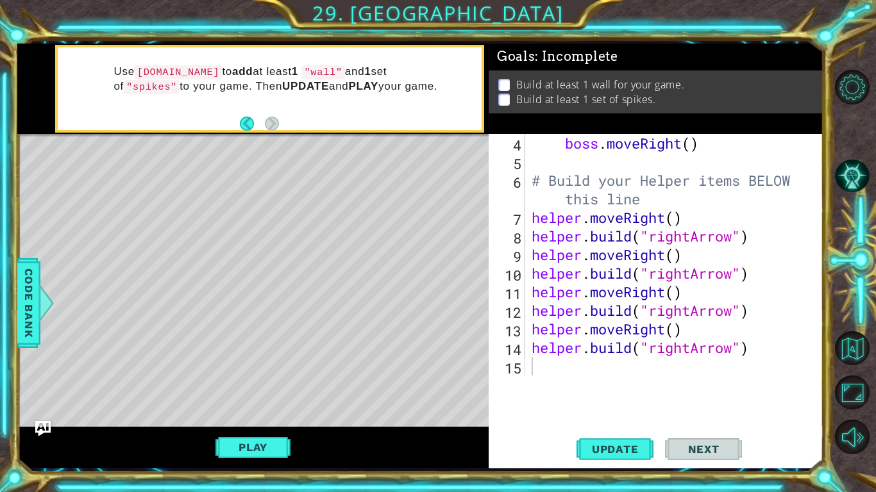
scroll to position [19, 0]
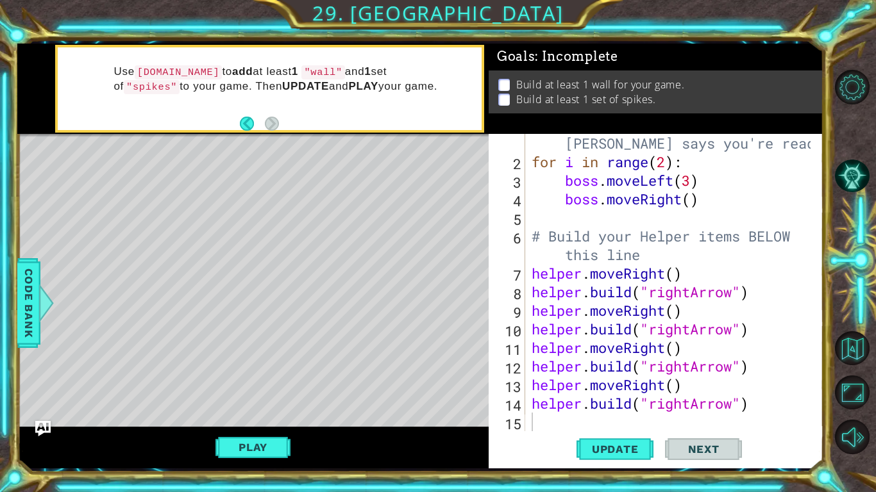
type textarea "[DOMAIN_NAME]("rightArrow")"
click at [763, 392] on div "# Don't touch the boss code until [PERSON_NAME] says you're ready! for i in ran…" at bounding box center [673, 291] width 288 height 353
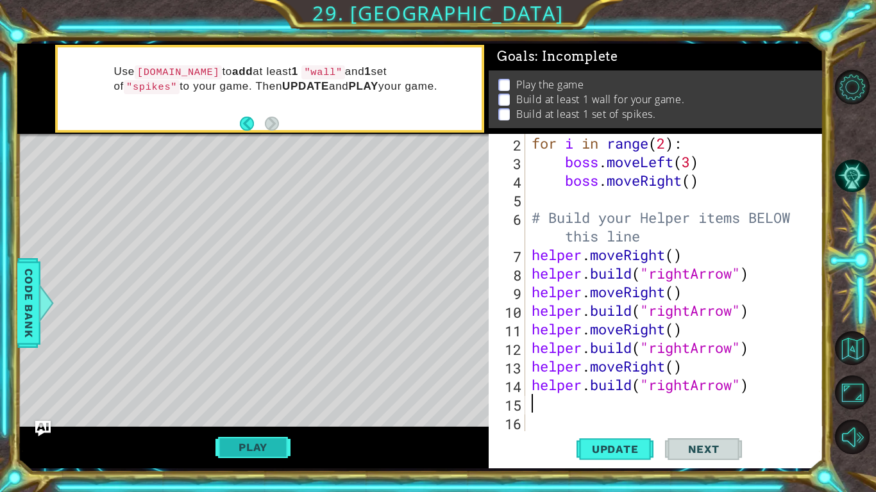
click at [221, 392] on button "Play" at bounding box center [252, 447] width 75 height 24
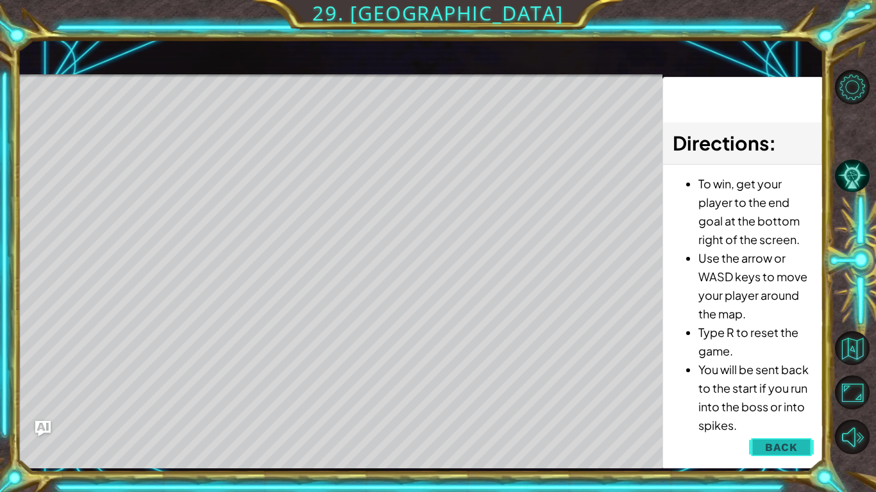
click at [760, 392] on button "Back" at bounding box center [781, 448] width 65 height 26
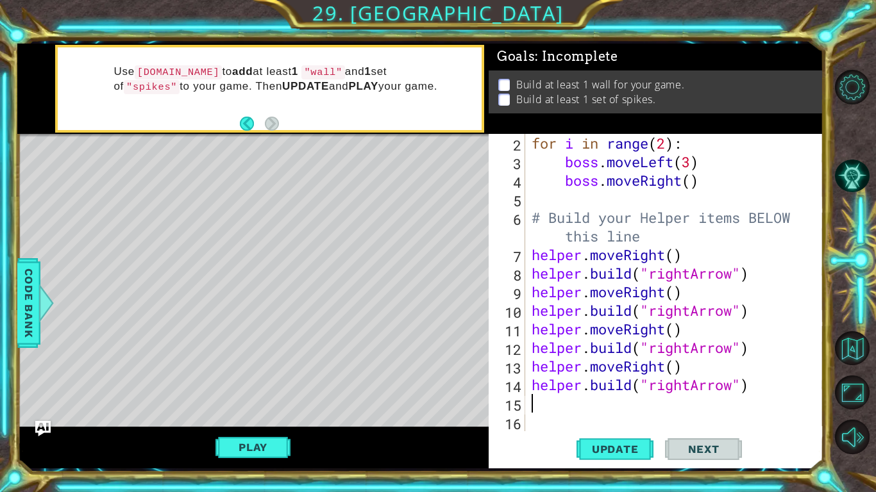
click at [558, 392] on div "for i in range ( 2 ) : boss . moveLeft ( 3 ) boss . moveRight ( ) # Build your …" at bounding box center [673, 301] width 288 height 335
type textarea "h"
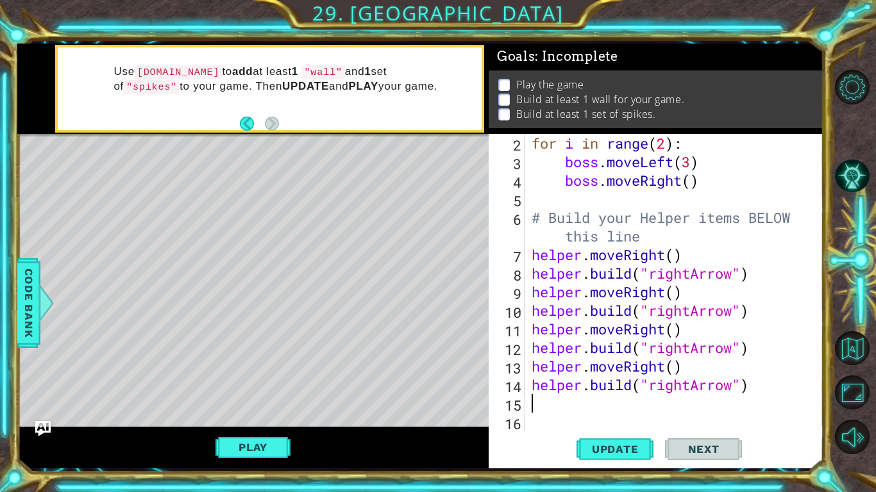
click at [560, 347] on div "for i in range ( 2 ) : boss . moveLeft ( 3 ) boss . moveRight ( ) # Build your …" at bounding box center [673, 301] width 288 height 335
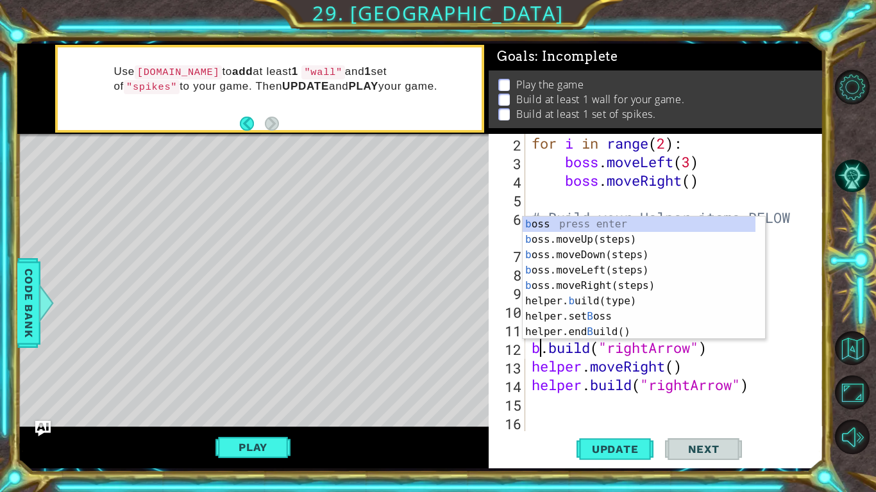
scroll to position [0, 1]
click at [560, 347] on div "for i in range ( 2 ) : boss . moveLeft ( 3 ) boss . moveRight ( ) # Build your …" at bounding box center [673, 301] width 288 height 335
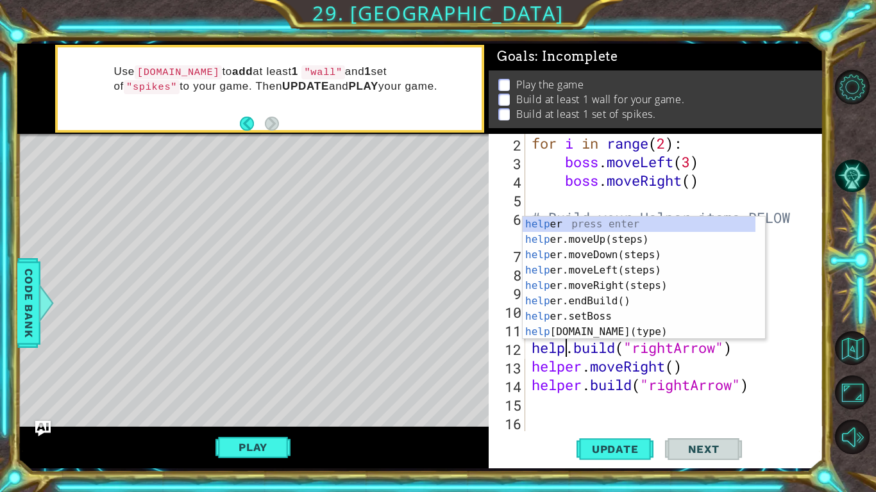
scroll to position [0, 2]
type textarea "[DOMAIN_NAME]("rightArrow")"
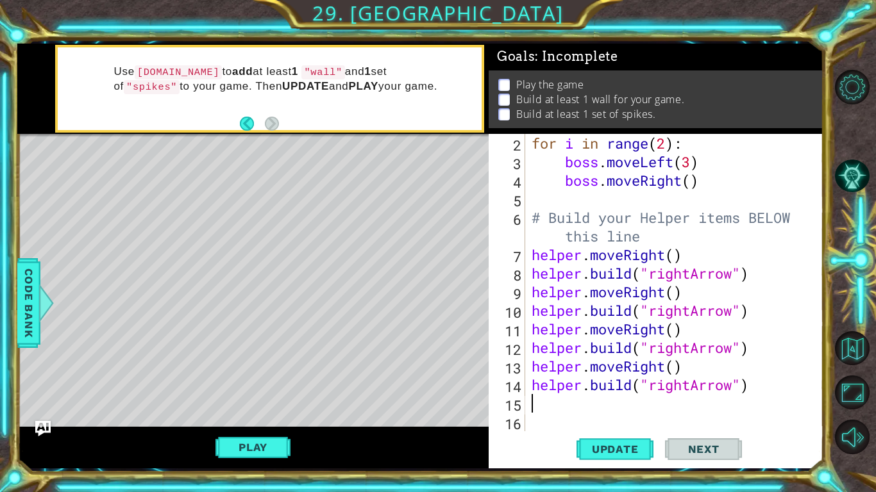
click at [622, 392] on div "for i in range ( 2 ) : boss . moveLeft ( 3 ) boss . moveRight ( ) # Build your …" at bounding box center [673, 301] width 288 height 335
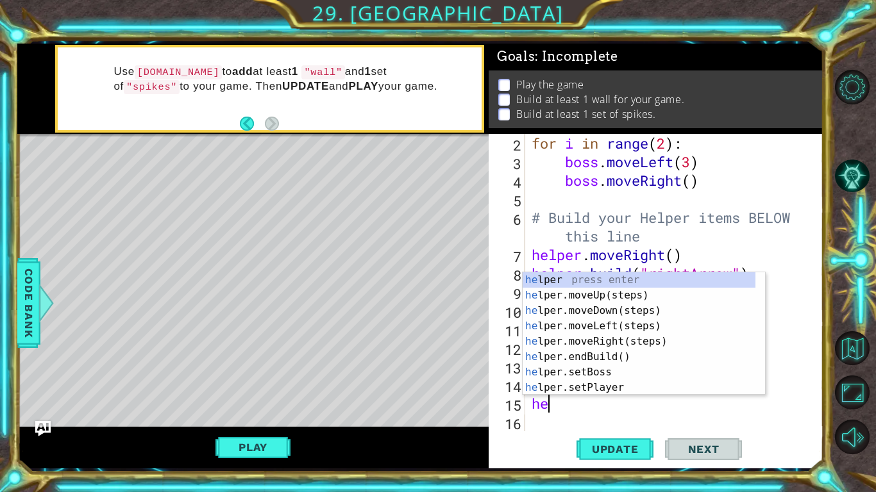
type textarea "h"
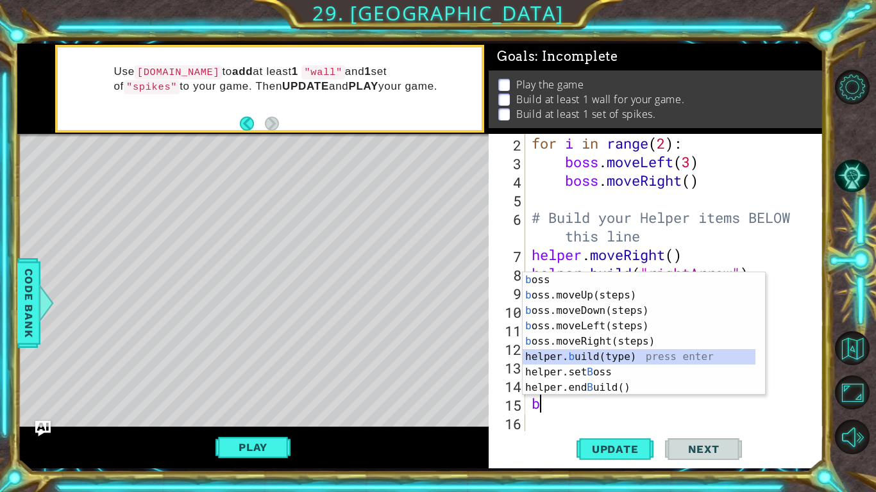
click at [594, 359] on div "b oss press enter b oss.moveUp(steps) press enter b oss.moveDown(steps) press e…" at bounding box center [639, 349] width 233 height 154
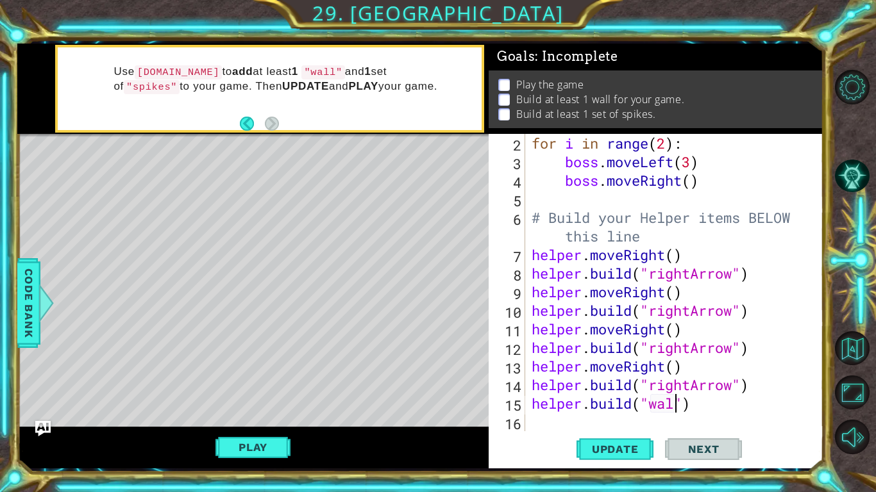
scroll to position [0, 6]
type textarea "[DOMAIN_NAME]("wall")"
click at [601, 392] on span "Update" at bounding box center [615, 449] width 72 height 13
